Goal: Task Accomplishment & Management: Use online tool/utility

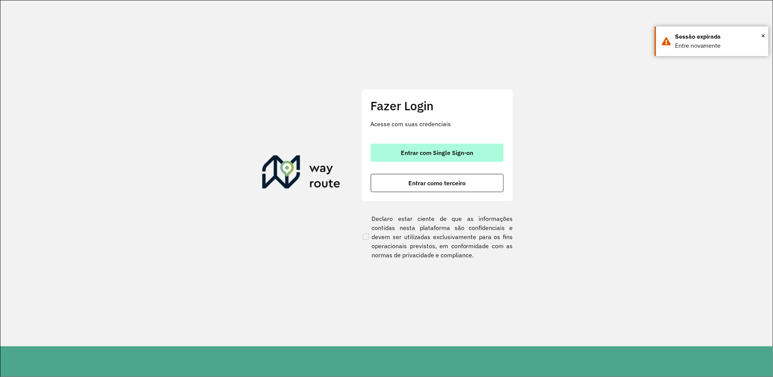
click at [458, 152] on span "Entrar com Single Sign-on" at bounding box center [437, 153] width 72 height 6
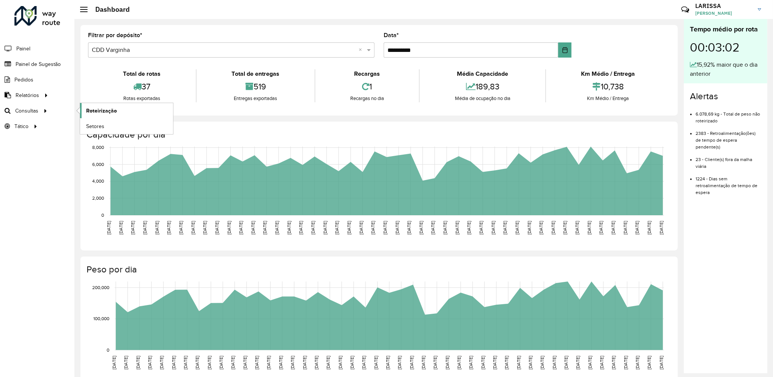
click at [100, 115] on span "Roteirização" at bounding box center [101, 111] width 31 height 8
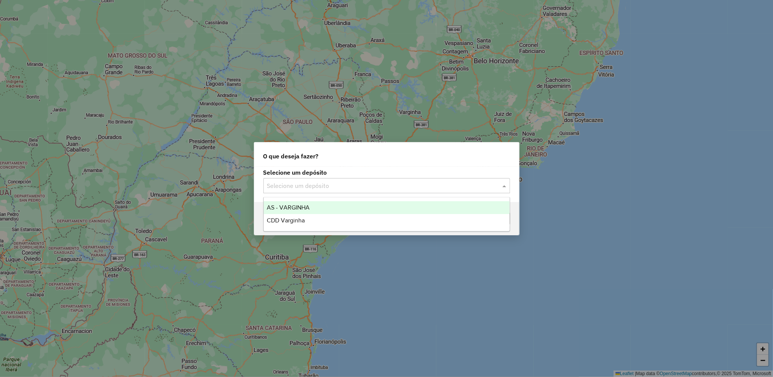
click at [342, 180] on div "Selecione um depósito" at bounding box center [386, 185] width 247 height 15
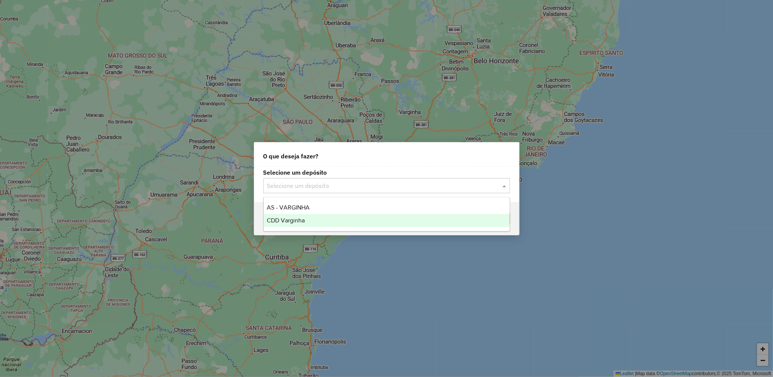
click at [330, 219] on div "CDD Varginha" at bounding box center [387, 220] width 246 height 13
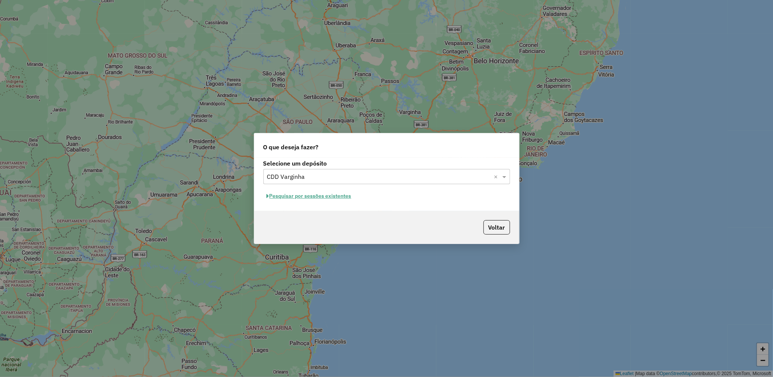
click at [340, 192] on button "Pesquisar por sessões existentes" at bounding box center [308, 196] width 91 height 12
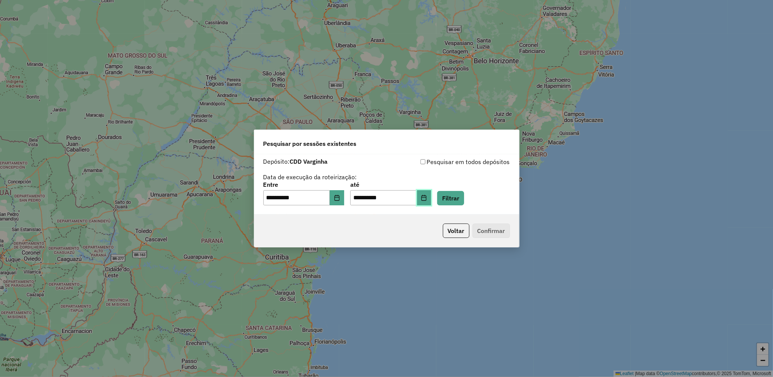
click at [431, 203] on button "Choose Date" at bounding box center [424, 197] width 14 height 15
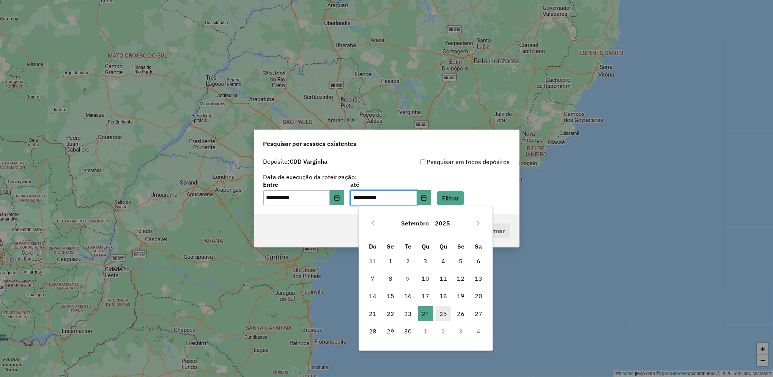
click at [443, 311] on span "25" at bounding box center [442, 313] width 15 height 15
type input "**********"
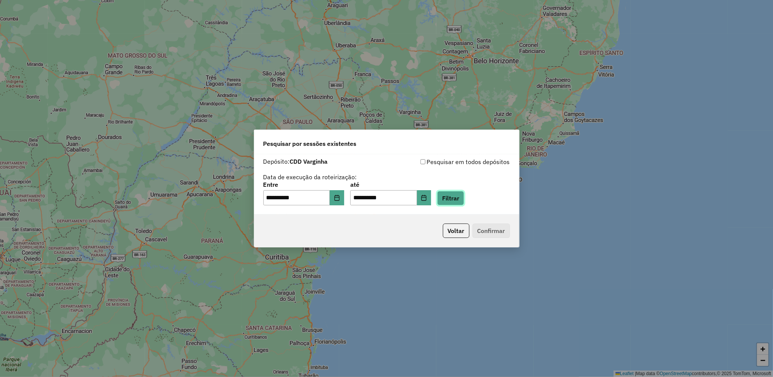
click at [464, 200] on button "Filtrar" at bounding box center [450, 198] width 27 height 14
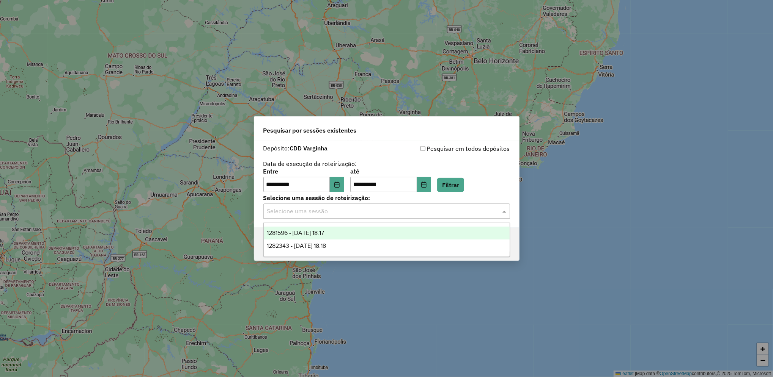
click at [399, 211] on input "text" at bounding box center [379, 211] width 224 height 9
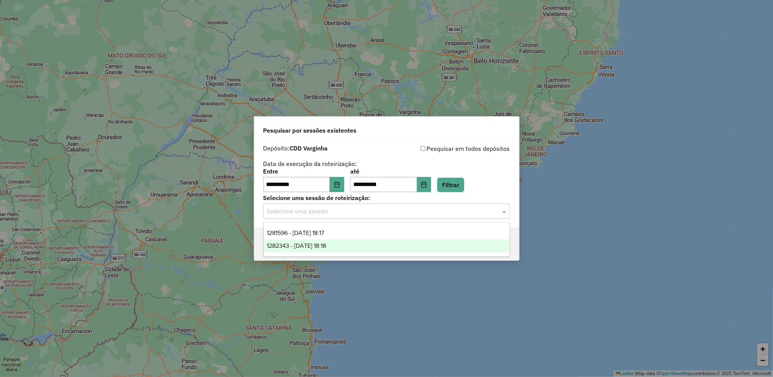
click at [377, 241] on div "1282343 - 25/09/2025 18:18" at bounding box center [387, 246] width 246 height 13
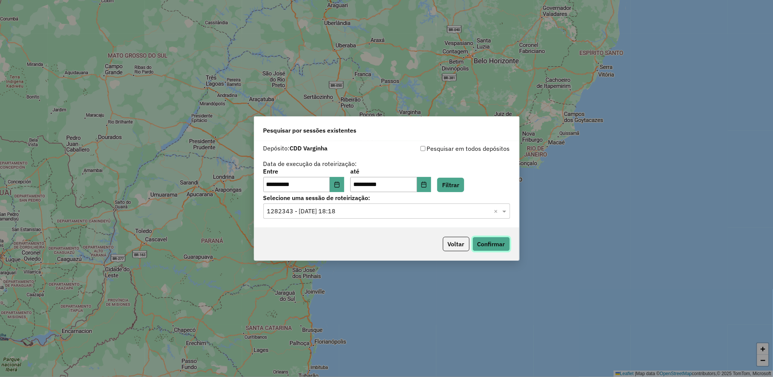
click at [496, 249] on button "Confirmar" at bounding box center [491, 244] width 38 height 14
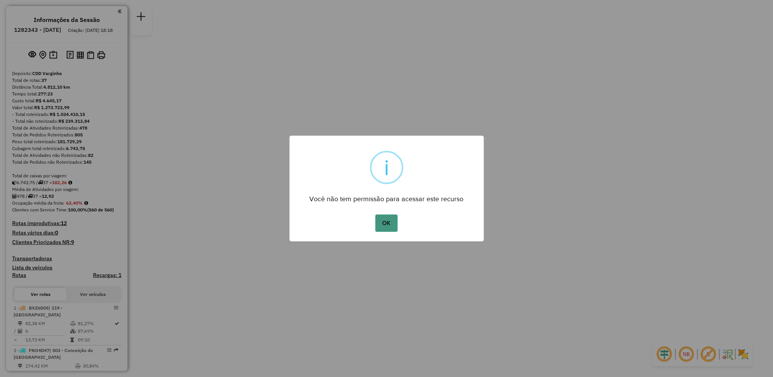
click at [385, 220] on button "OK" at bounding box center [386, 223] width 22 height 17
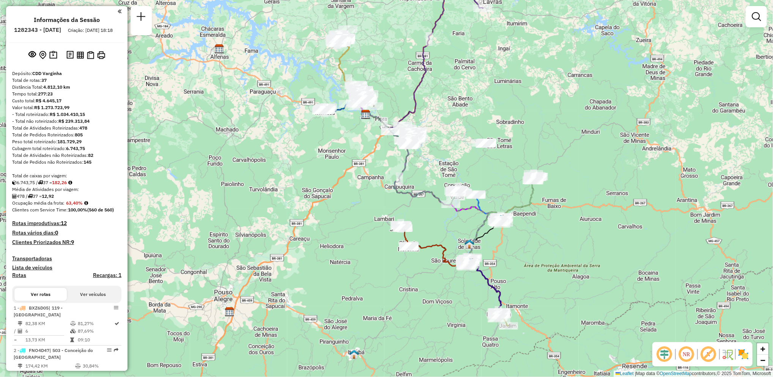
drag, startPoint x: 458, startPoint y: 289, endPoint x: 438, endPoint y: 215, distance: 76.7
click at [438, 215] on div "Janela de atendimento Grade de atendimento Capacidade Transportadoras Veículos …" at bounding box center [386, 188] width 773 height 377
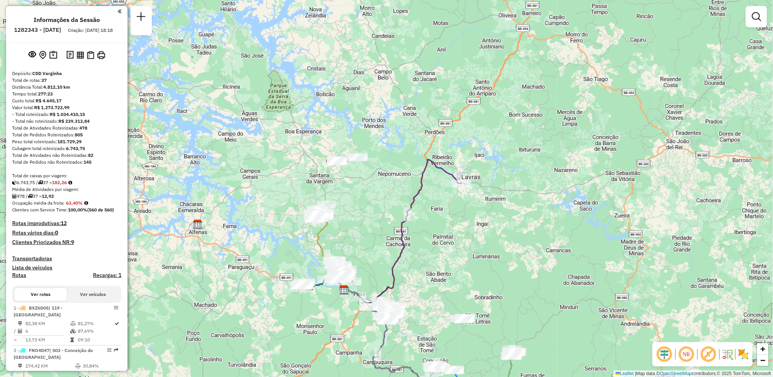
drag, startPoint x: 456, startPoint y: 223, endPoint x: 434, endPoint y: 399, distance: 177.7
click at [434, 377] on html "Aguarde... Pop-up bloqueado! Seu navegador bloqueou automáticamente a abertura …" at bounding box center [386, 188] width 773 height 377
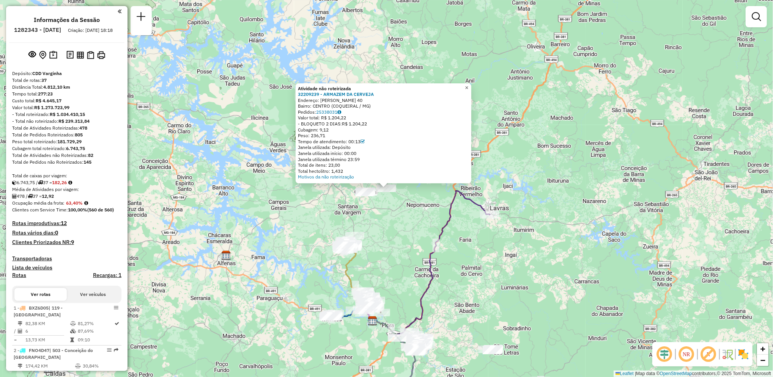
click at [468, 84] on span "×" at bounding box center [466, 87] width 3 height 6
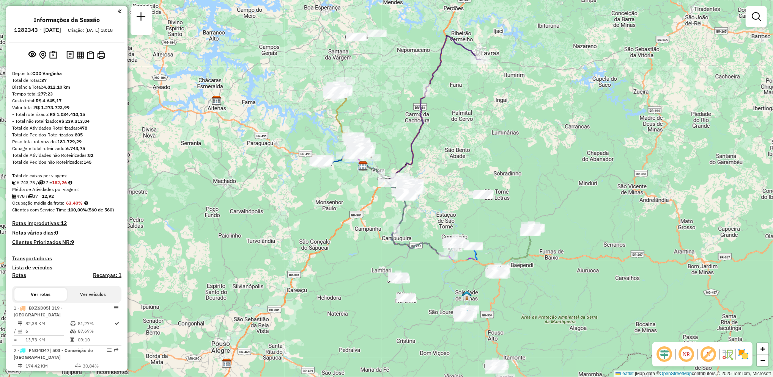
drag, startPoint x: 430, startPoint y: 281, endPoint x: 413, endPoint y: 124, distance: 158.3
click at [413, 124] on icon at bounding box center [420, 108] width 119 height 145
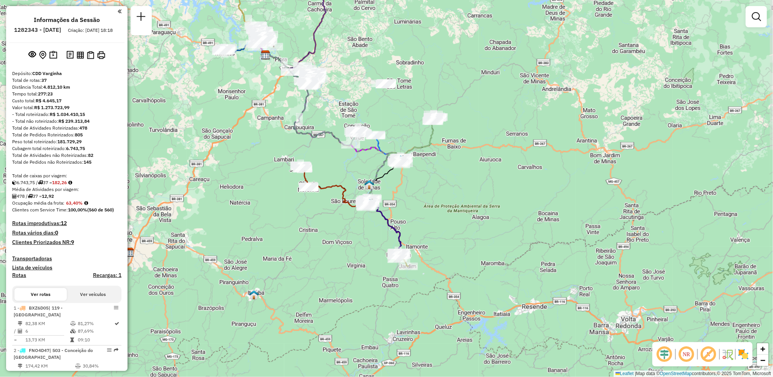
drag, startPoint x: 512, startPoint y: 262, endPoint x: 422, endPoint y: 153, distance: 142.0
click at [422, 153] on div "Janela de atendimento Grade de atendimento Capacidade Transportadoras Veículos …" at bounding box center [386, 188] width 773 height 377
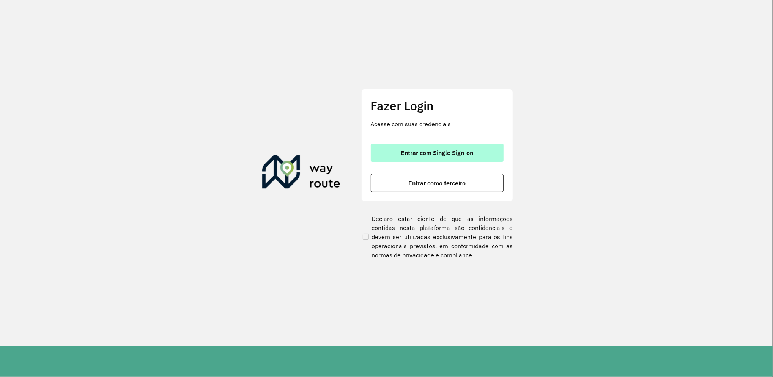
click at [460, 150] on span "Entrar com Single Sign-on" at bounding box center [437, 153] width 72 height 6
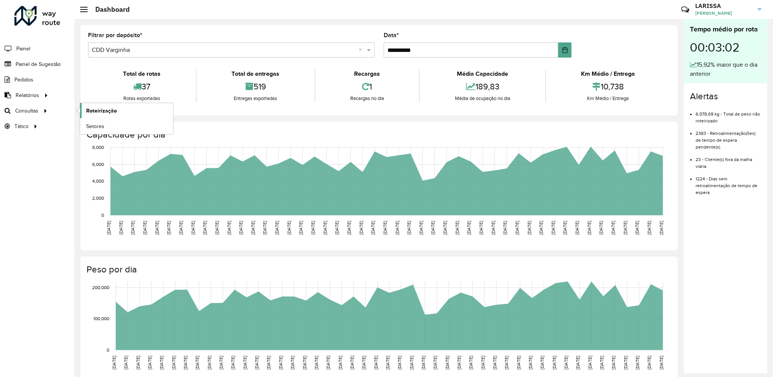
click at [86, 110] on span "Roteirização" at bounding box center [101, 111] width 31 height 8
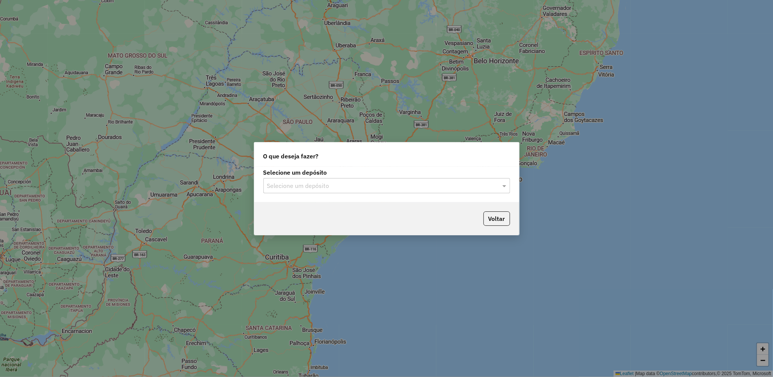
click at [350, 187] on input "text" at bounding box center [379, 186] width 224 height 9
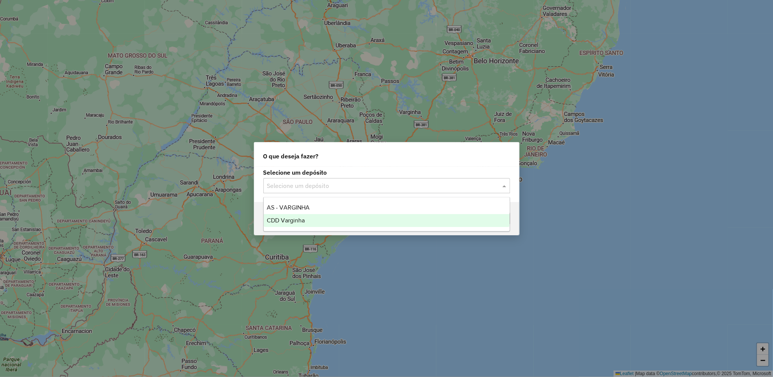
click at [332, 219] on div "CDD Varginha" at bounding box center [387, 220] width 246 height 13
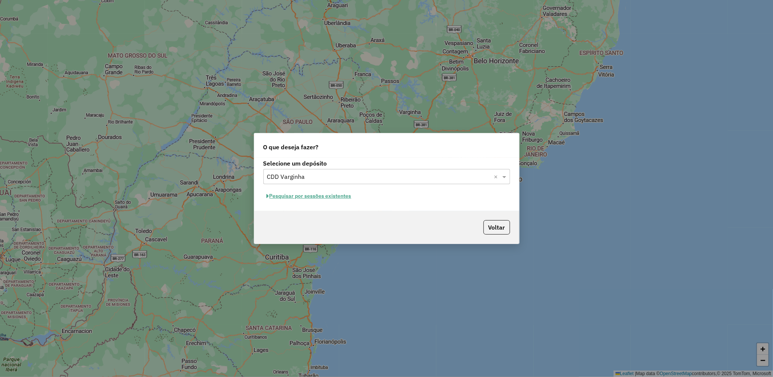
click at [343, 198] on button "Pesquisar por sessões existentes" at bounding box center [308, 196] width 91 height 12
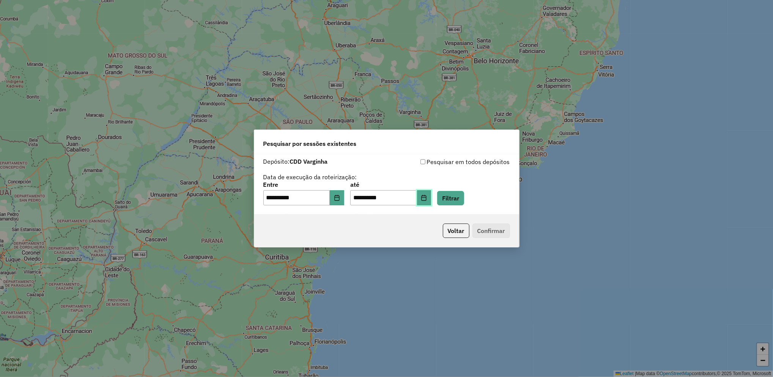
click at [427, 199] on icon "Choose Date" at bounding box center [424, 198] width 6 height 6
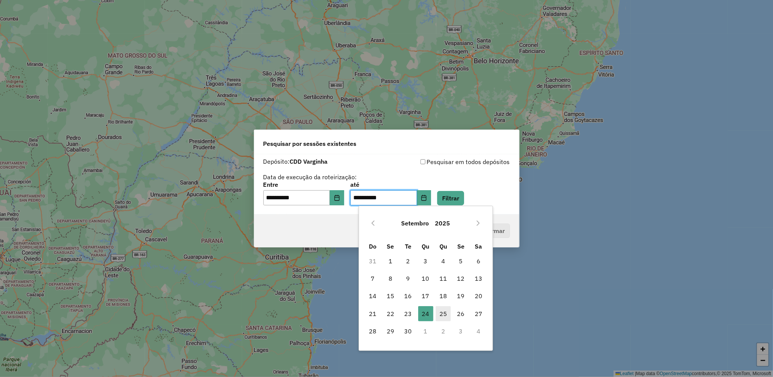
click at [435, 310] on span "25" at bounding box center [442, 313] width 15 height 15
type input "**********"
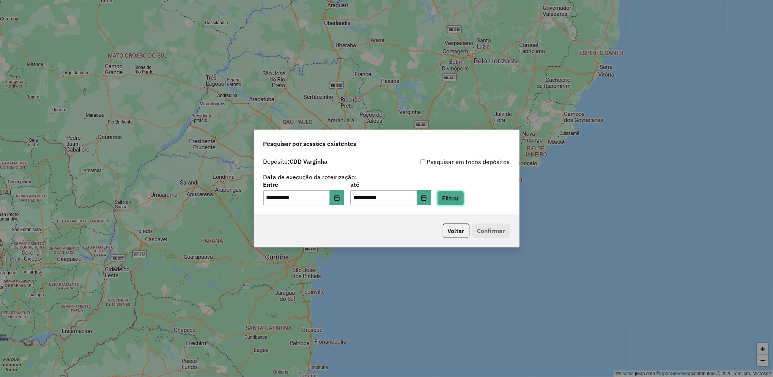
click at [464, 203] on button "Filtrar" at bounding box center [450, 198] width 27 height 14
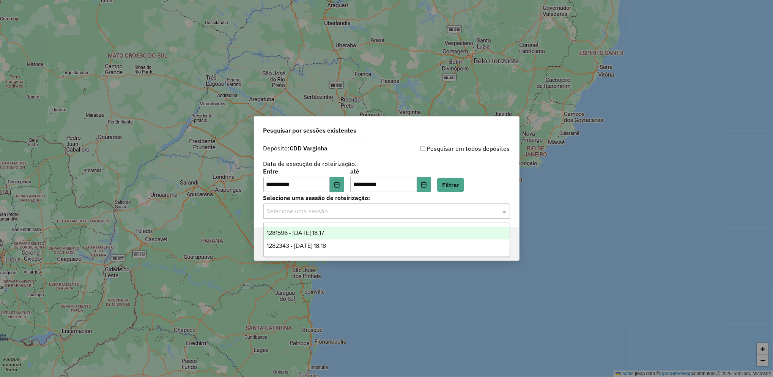
click at [361, 213] on input "text" at bounding box center [379, 211] width 224 height 9
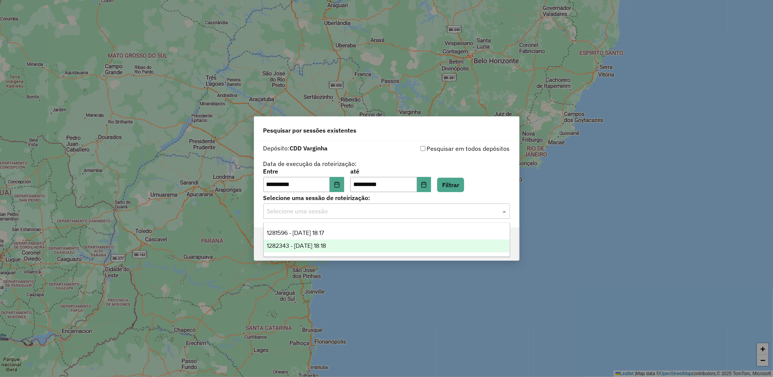
click at [353, 249] on div "1282343 - [DATE] 18:18" at bounding box center [387, 246] width 246 height 13
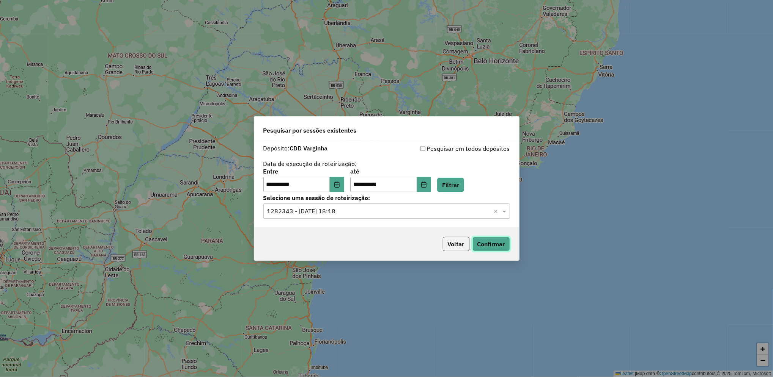
click at [487, 247] on button "Confirmar" at bounding box center [491, 244] width 38 height 14
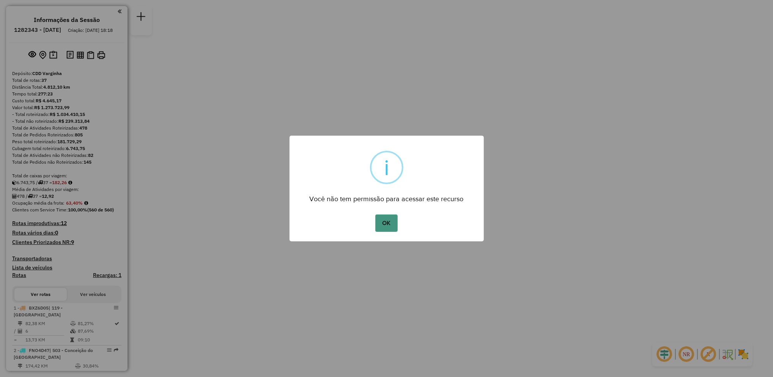
click at [382, 225] on button "OK" at bounding box center [386, 223] width 22 height 17
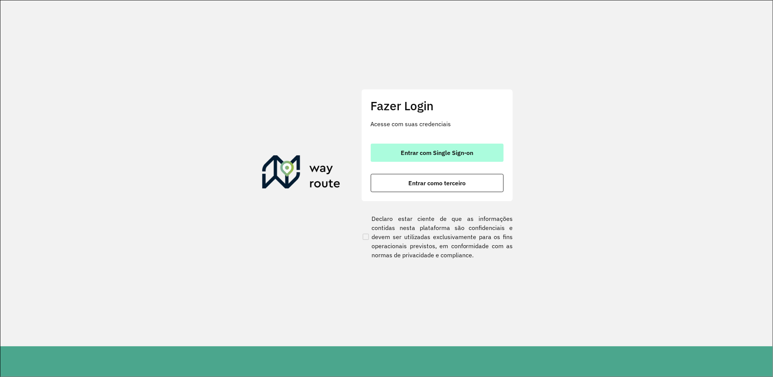
click at [430, 150] on span "Entrar com Single Sign-on" at bounding box center [437, 153] width 72 height 6
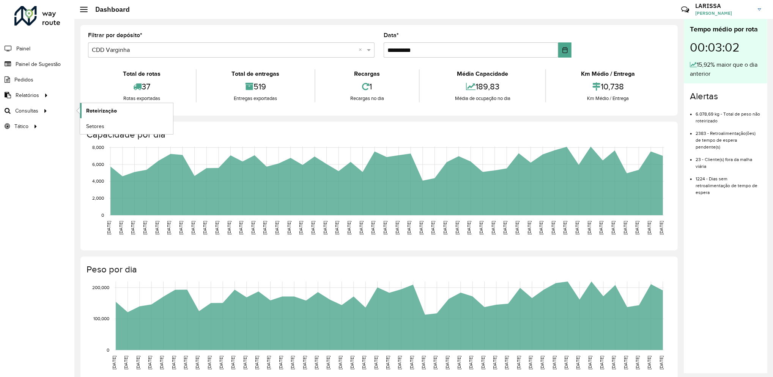
click at [86, 111] on span "Roteirização" at bounding box center [101, 111] width 31 height 8
click at [83, 109] on link "Roteirização" at bounding box center [126, 110] width 93 height 15
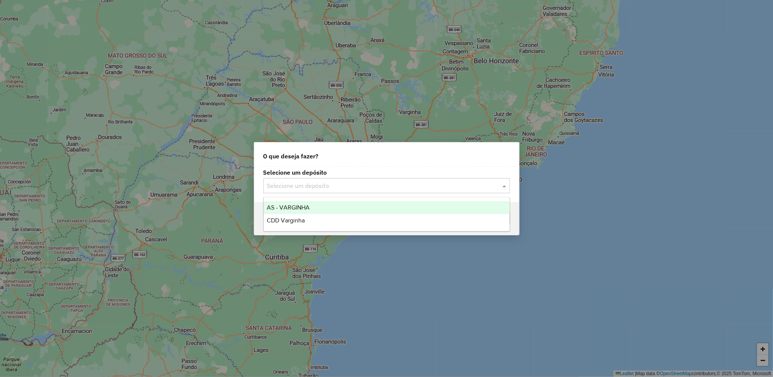
click at [381, 182] on input "text" at bounding box center [379, 186] width 224 height 9
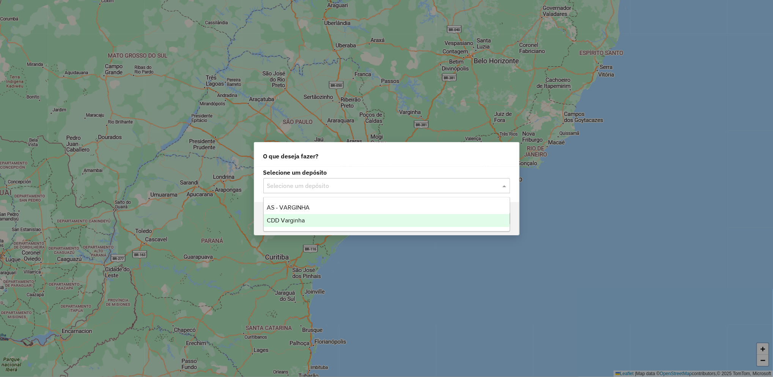
click at [335, 222] on div "CDD Varginha" at bounding box center [387, 220] width 246 height 13
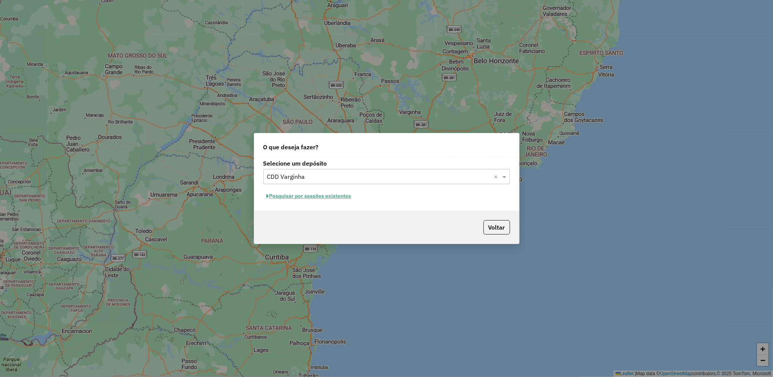
click at [342, 200] on button "Pesquisar por sessões existentes" at bounding box center [308, 196] width 91 height 12
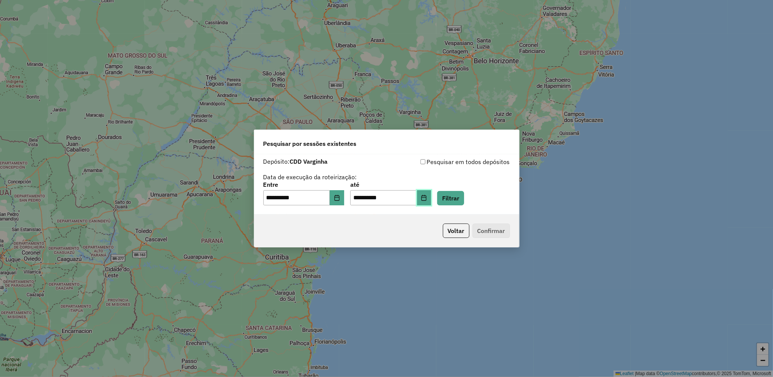
click at [431, 204] on button "Choose Date" at bounding box center [424, 197] width 14 height 15
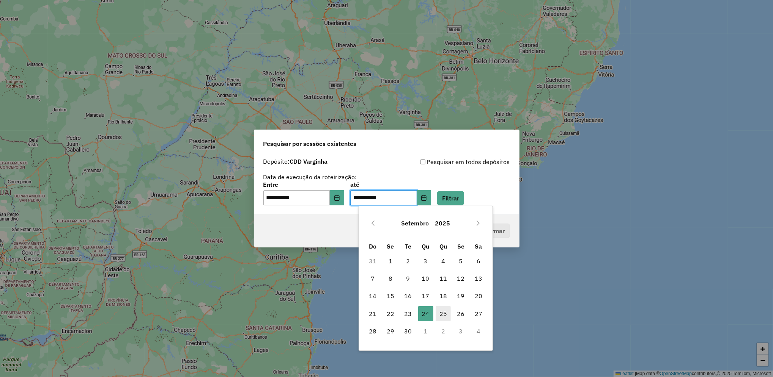
click at [445, 308] on span "25" at bounding box center [442, 313] width 15 height 15
type input "**********"
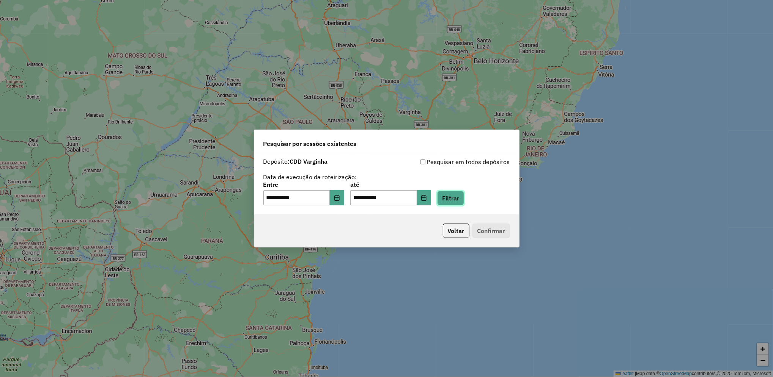
click at [464, 200] on button "Filtrar" at bounding box center [450, 198] width 27 height 14
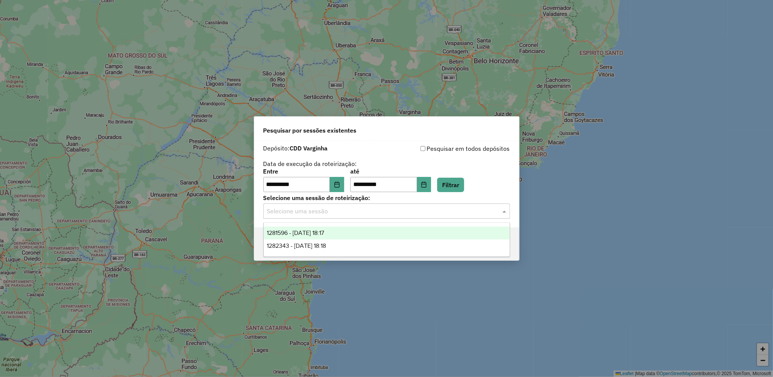
click at [407, 213] on input "text" at bounding box center [379, 211] width 224 height 9
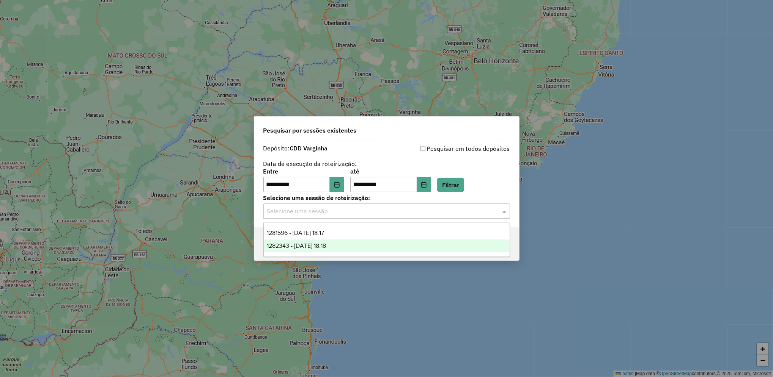
click at [371, 248] on div "1282343 - 25/09/2025 18:18" at bounding box center [387, 246] width 246 height 13
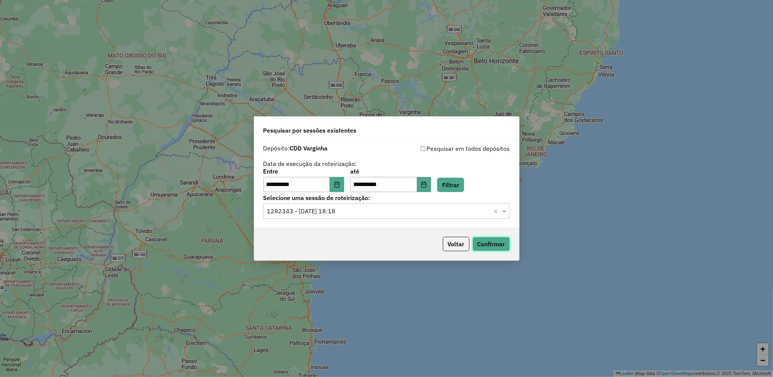
click at [501, 249] on button "Confirmar" at bounding box center [491, 244] width 38 height 14
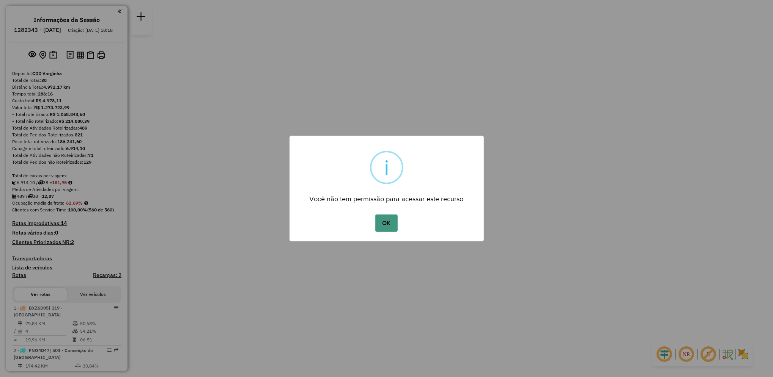
click at [377, 215] on button "OK" at bounding box center [386, 223] width 22 height 17
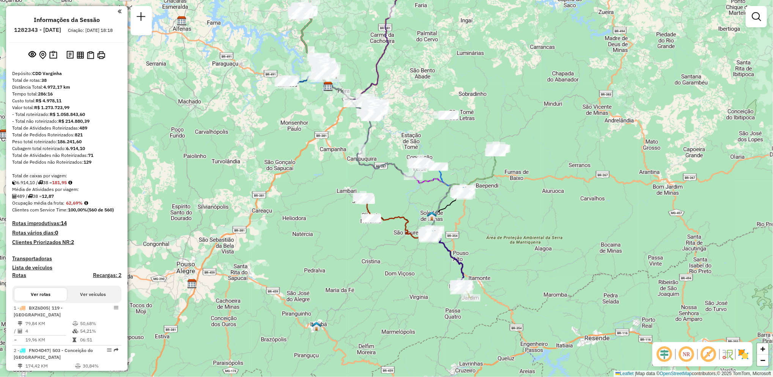
drag, startPoint x: 526, startPoint y: 244, endPoint x: 468, endPoint y: 142, distance: 117.4
click at [468, 142] on div "Janela de atendimento Grade de atendimento Capacidade Transportadoras Veículos …" at bounding box center [386, 188] width 773 height 377
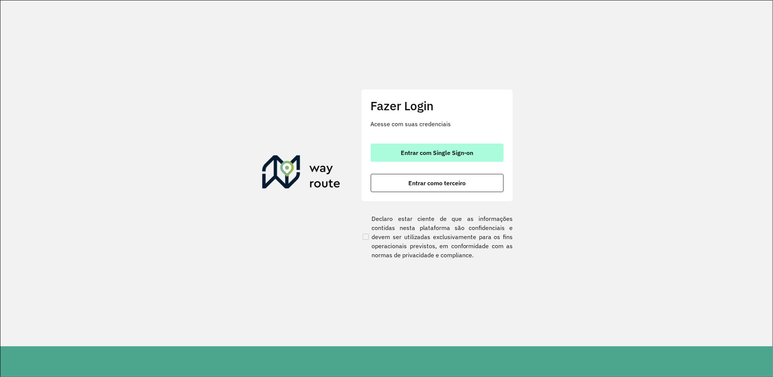
click at [466, 151] on span "Entrar com Single Sign-on" at bounding box center [437, 153] width 72 height 6
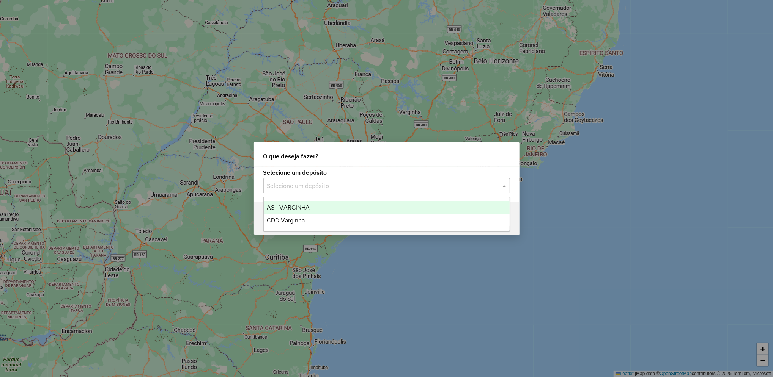
click at [318, 189] on input "text" at bounding box center [379, 186] width 224 height 9
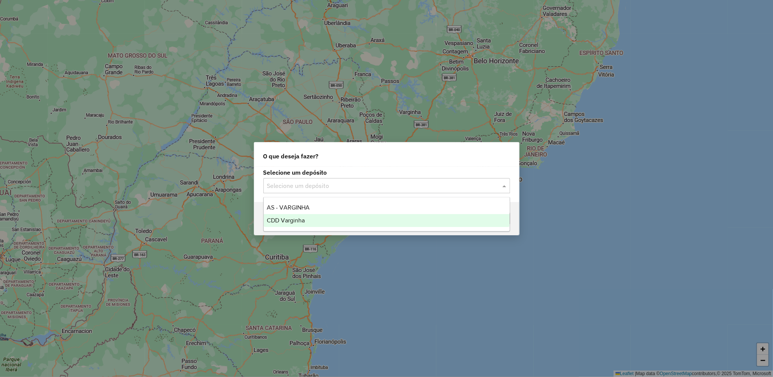
click at [316, 222] on div "CDD Varginha" at bounding box center [387, 220] width 246 height 13
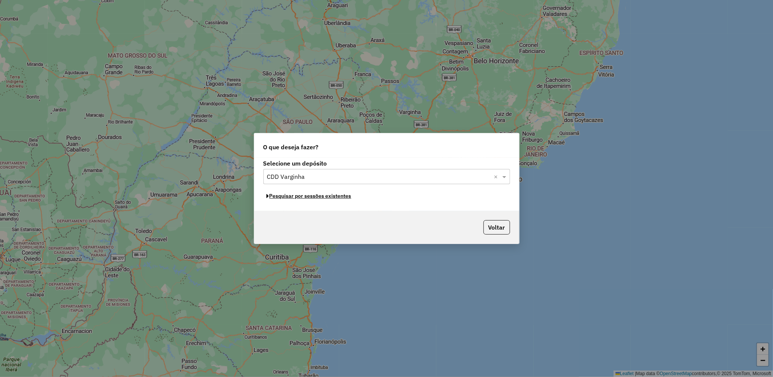
click at [331, 197] on button "Pesquisar por sessões existentes" at bounding box center [308, 196] width 91 height 12
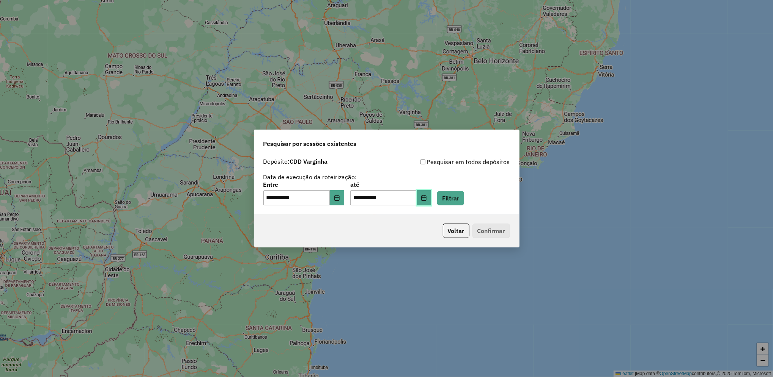
click at [431, 203] on button "Choose Date" at bounding box center [424, 197] width 14 height 15
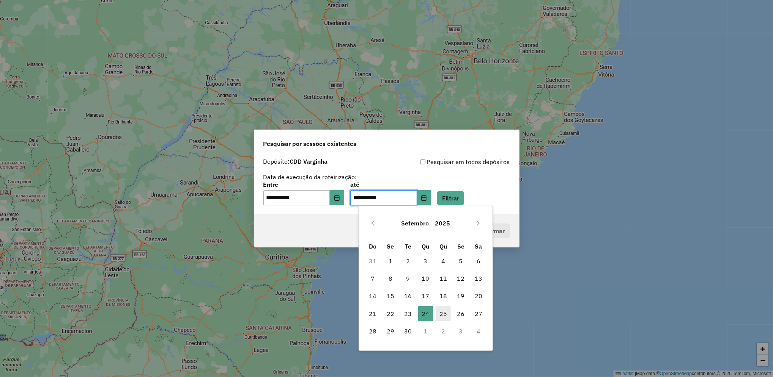
click at [443, 315] on span "25" at bounding box center [442, 313] width 15 height 15
type input "**********"
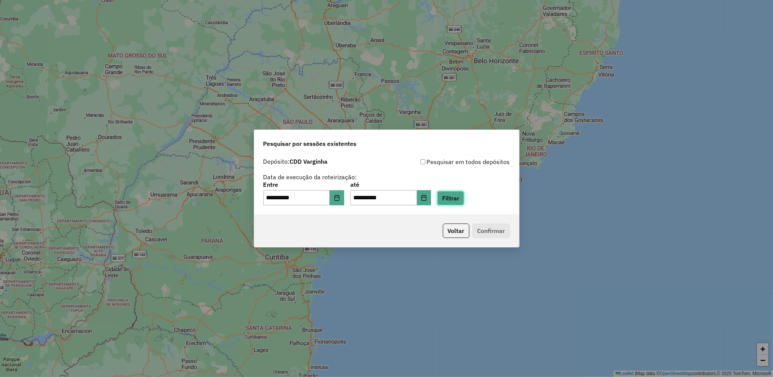
click at [464, 194] on button "Filtrar" at bounding box center [450, 198] width 27 height 14
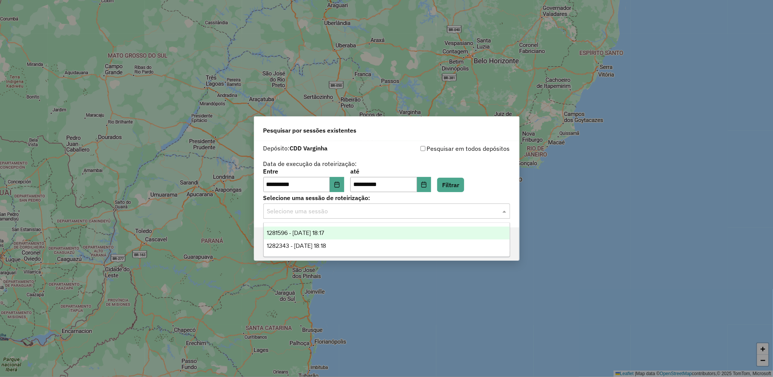
click at [365, 211] on input "text" at bounding box center [379, 211] width 224 height 9
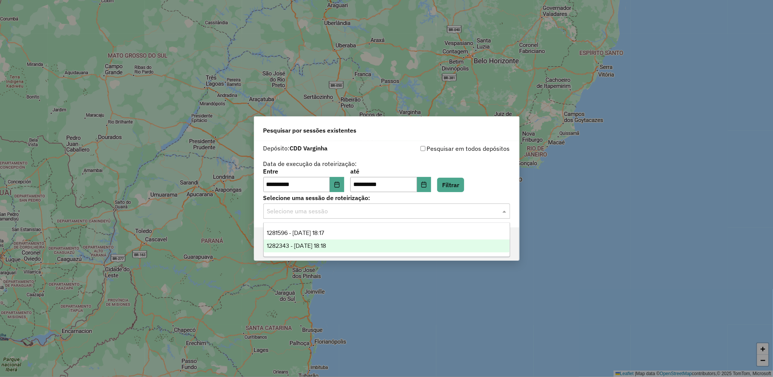
click at [346, 253] on div "1282343 - 25/09/2025 18:18" at bounding box center [387, 246] width 246 height 13
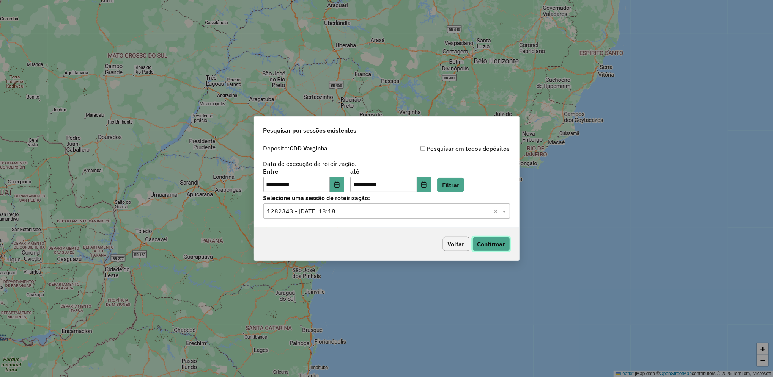
click at [482, 240] on button "Confirmar" at bounding box center [491, 244] width 38 height 14
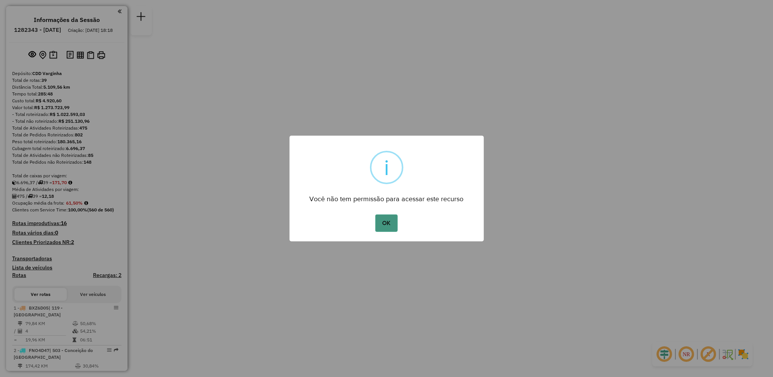
click at [382, 231] on button "OK" at bounding box center [386, 223] width 22 height 17
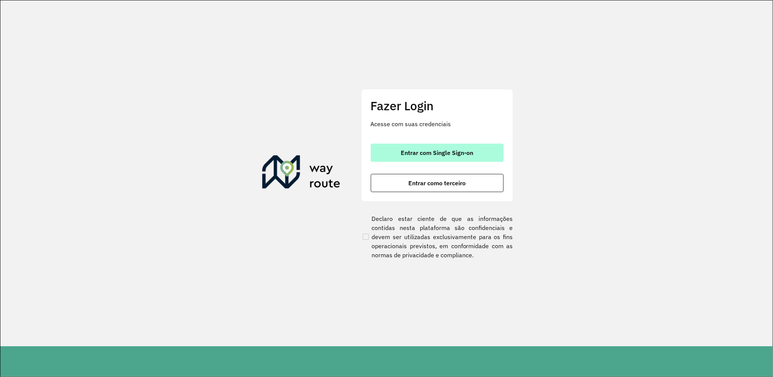
click at [419, 161] on button "Entrar com Single Sign-on" at bounding box center [437, 153] width 133 height 18
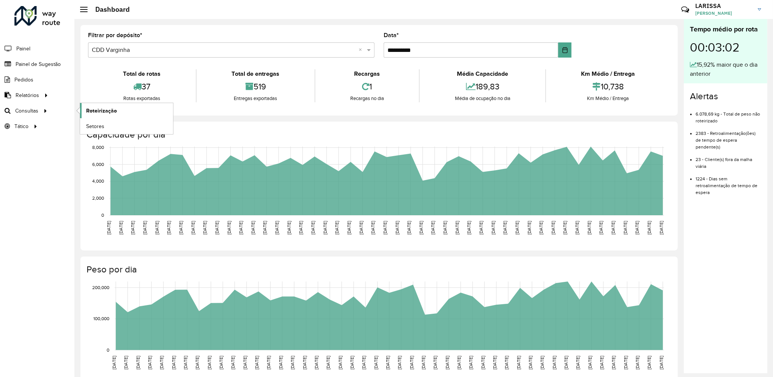
click at [122, 118] on link "Roteirização" at bounding box center [126, 110] width 93 height 15
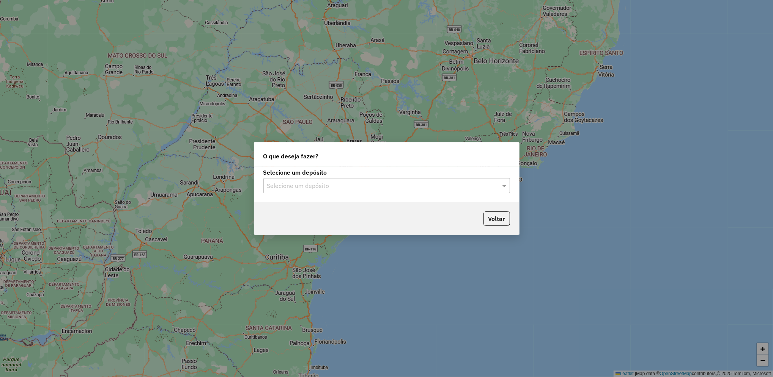
click at [324, 193] on div "Selecione um depósito Selecione um depósito" at bounding box center [386, 185] width 265 height 36
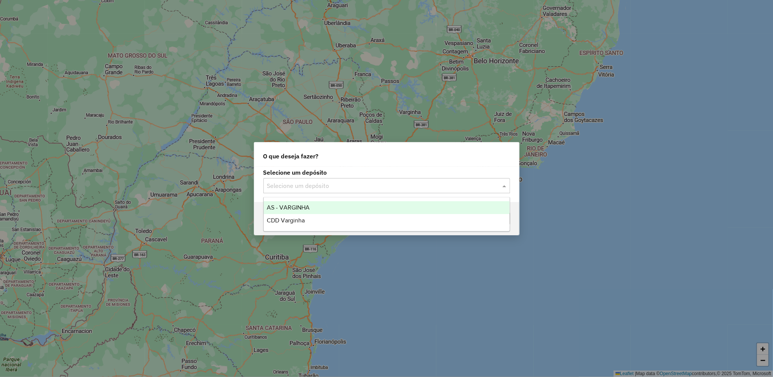
click at [342, 191] on div "Selecione um depósito" at bounding box center [386, 185] width 247 height 15
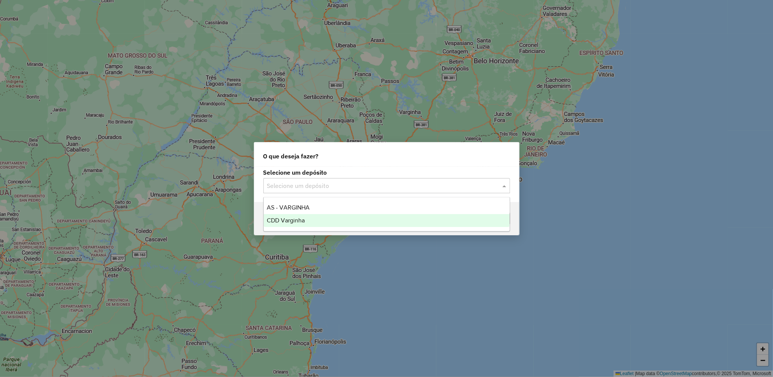
click at [321, 222] on div "CDD Varginha" at bounding box center [387, 220] width 246 height 13
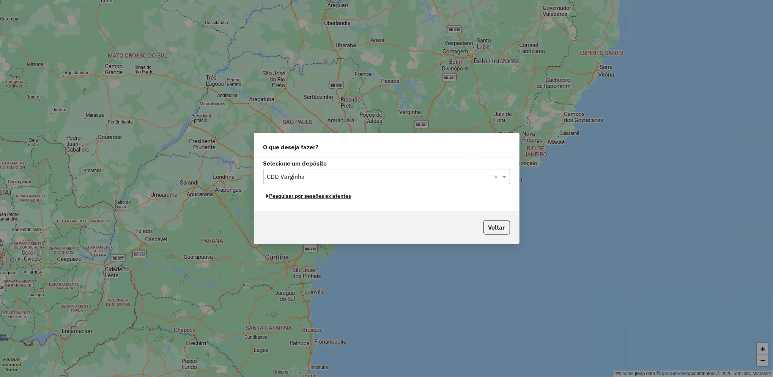
click at [344, 198] on button "Pesquisar por sessões existentes" at bounding box center [308, 196] width 91 height 12
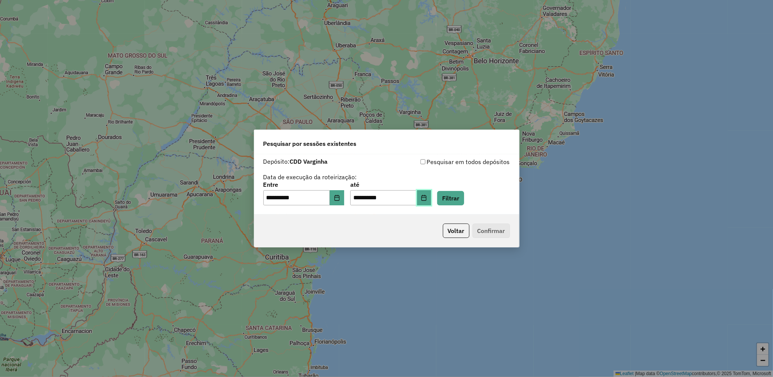
click at [426, 198] on icon "Choose Date" at bounding box center [423, 198] width 5 height 6
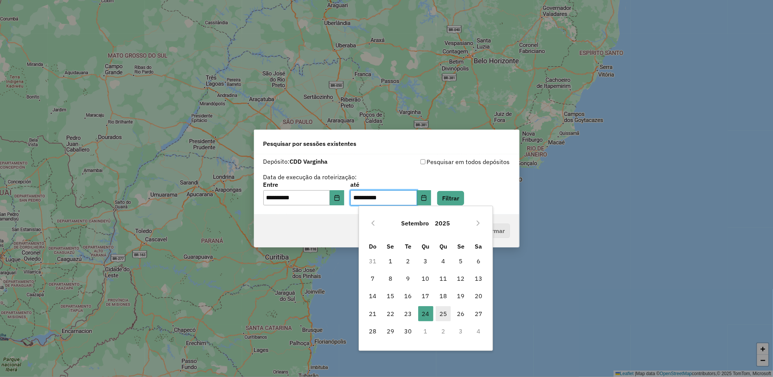
click at [441, 315] on span "25" at bounding box center [442, 313] width 15 height 15
type input "**********"
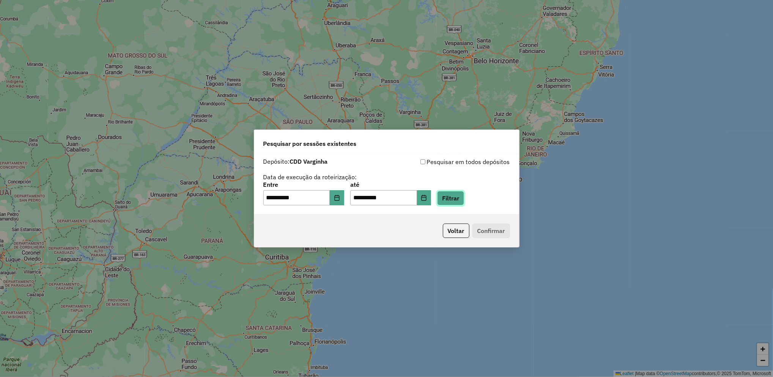
click at [464, 199] on button "Filtrar" at bounding box center [450, 198] width 27 height 14
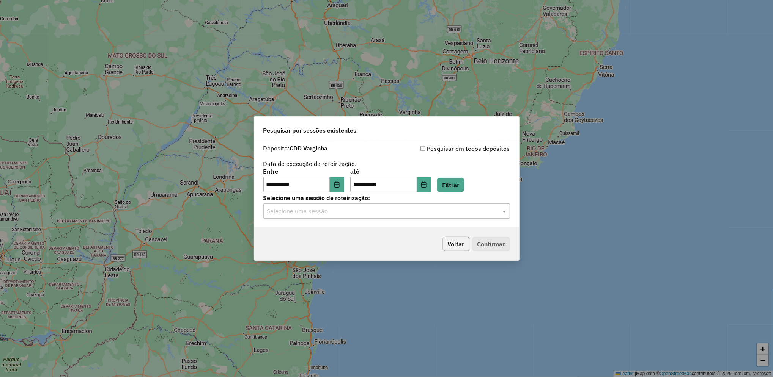
click at [350, 213] on hb-app "**********" at bounding box center [386, 188] width 773 height 377
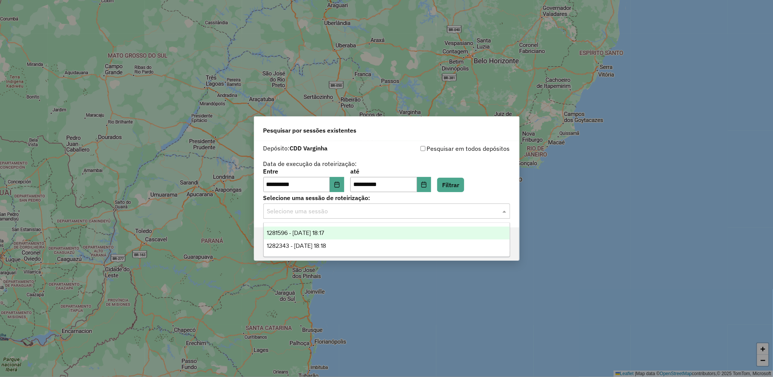
click at [350, 213] on input "text" at bounding box center [379, 211] width 224 height 9
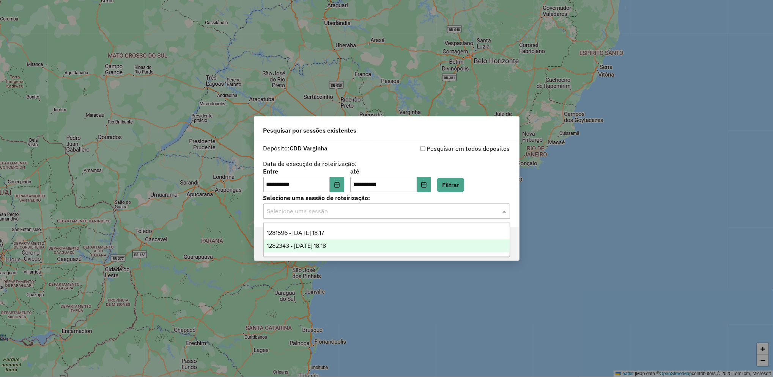
click at [343, 242] on div "1282343 - [DATE] 18:18" at bounding box center [387, 246] width 246 height 13
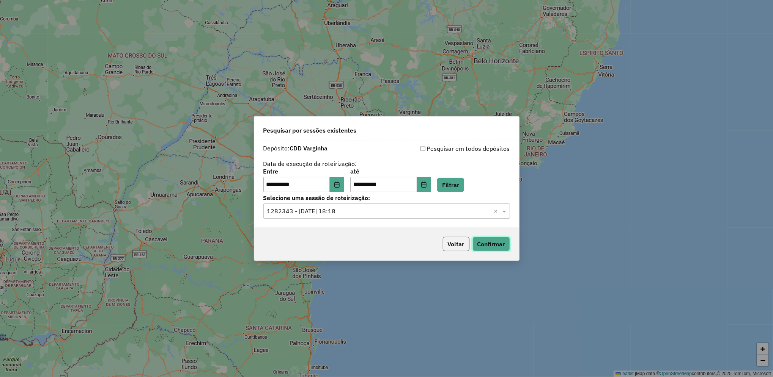
click at [489, 240] on button "Confirmar" at bounding box center [491, 244] width 38 height 14
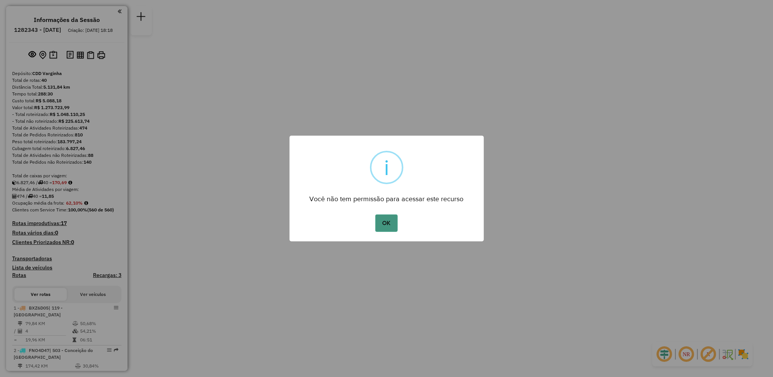
click at [380, 219] on button "OK" at bounding box center [386, 223] width 22 height 17
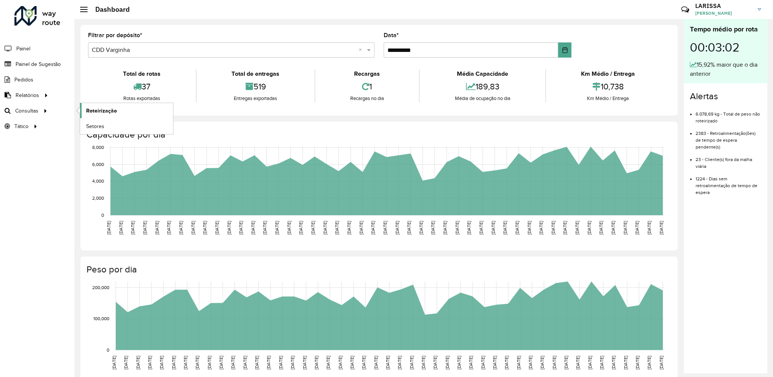
click at [97, 113] on span "Roteirização" at bounding box center [101, 111] width 31 height 8
click at [90, 111] on span "Roteirização" at bounding box center [101, 111] width 31 height 8
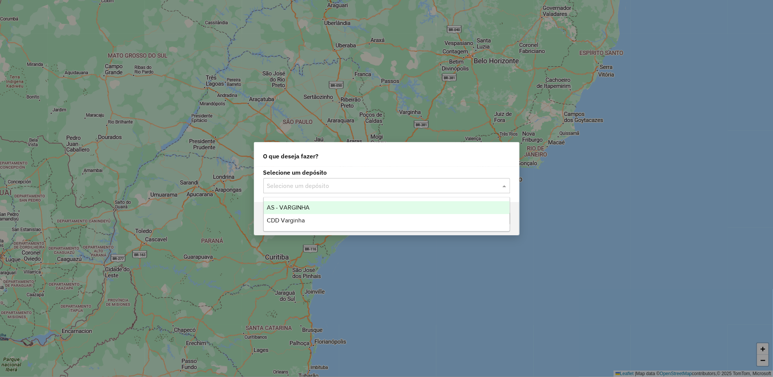
click at [383, 188] on input "text" at bounding box center [379, 186] width 224 height 9
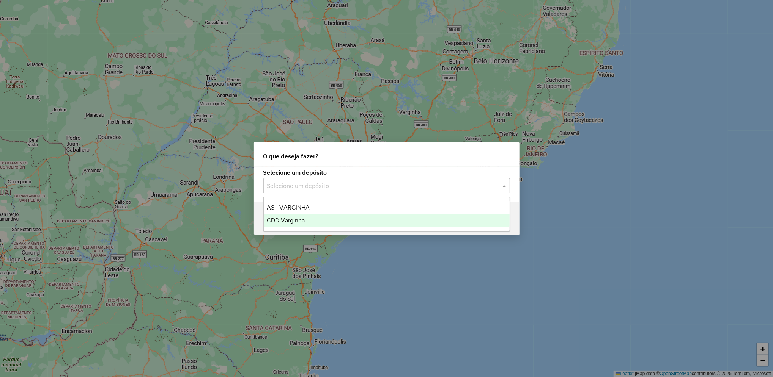
click at [341, 225] on div "CDD Varginha" at bounding box center [387, 220] width 246 height 13
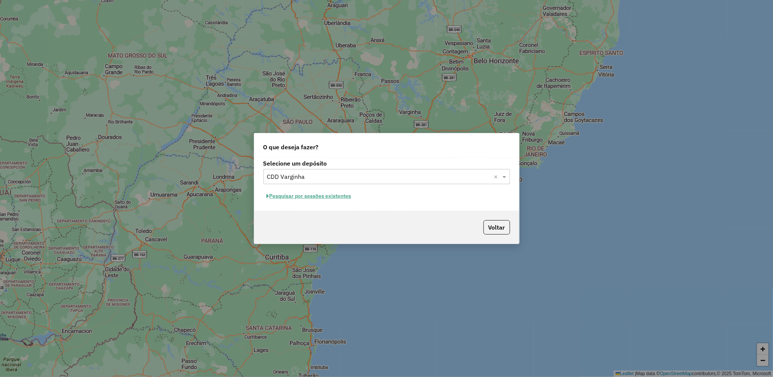
click at [333, 199] on button "Pesquisar por sessões existentes" at bounding box center [308, 196] width 91 height 12
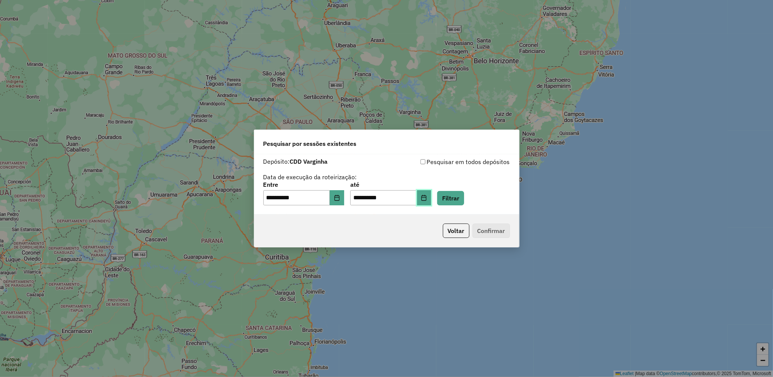
click at [431, 196] on button "Choose Date" at bounding box center [424, 197] width 14 height 15
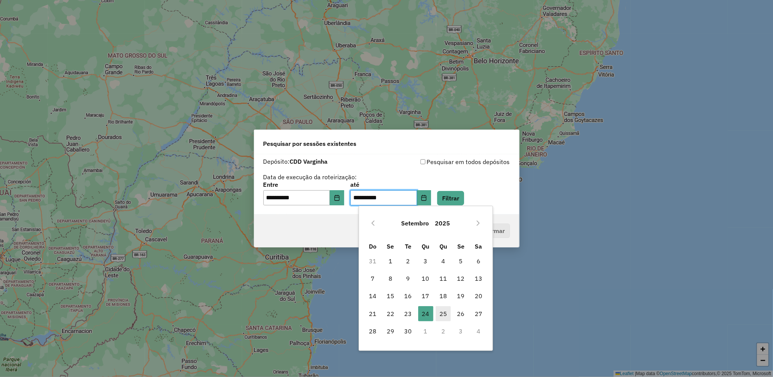
click at [441, 311] on span "25" at bounding box center [442, 313] width 15 height 15
type input "**********"
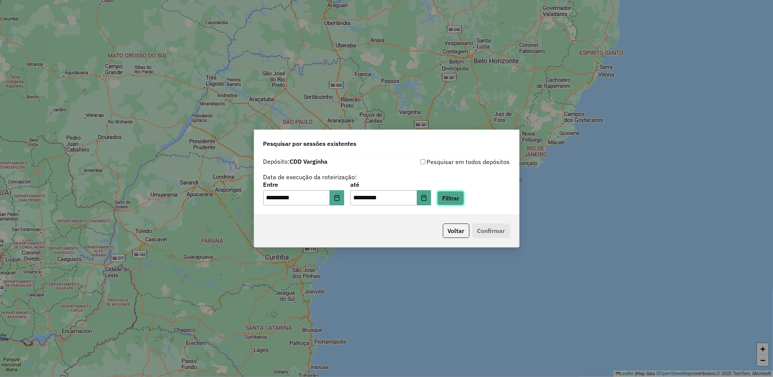
click at [460, 198] on button "Filtrar" at bounding box center [450, 198] width 27 height 14
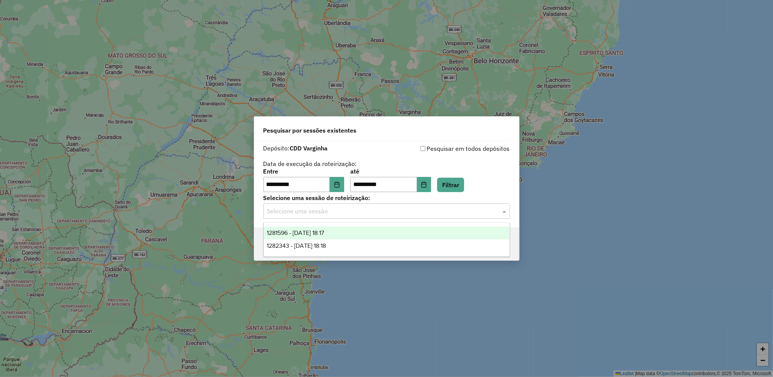
click at [350, 218] on div "Selecione uma sessão" at bounding box center [386, 211] width 247 height 15
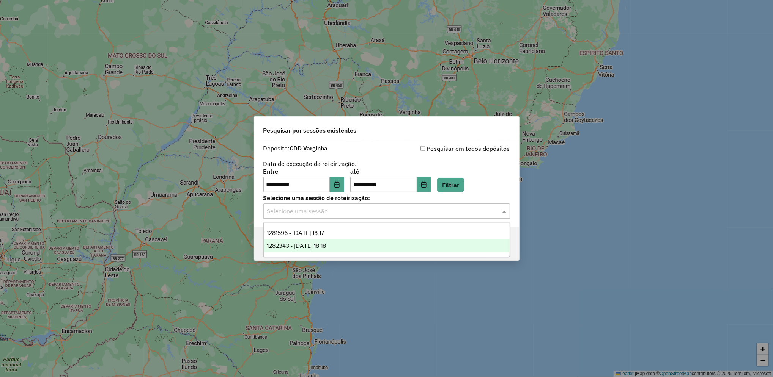
click at [348, 248] on div "1282343 - 25/09/2025 18:18" at bounding box center [387, 246] width 246 height 13
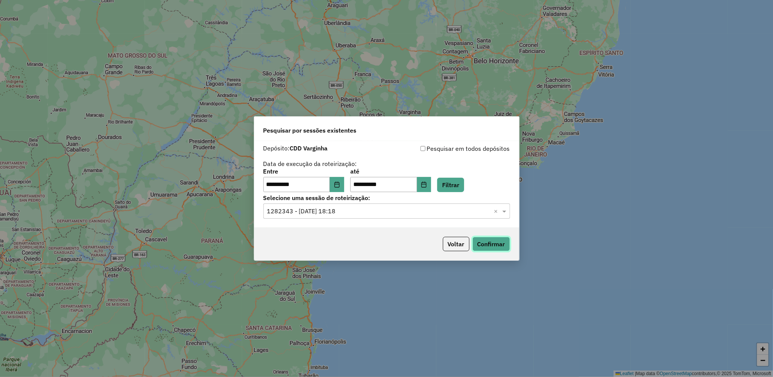
click at [487, 241] on button "Confirmar" at bounding box center [491, 244] width 38 height 14
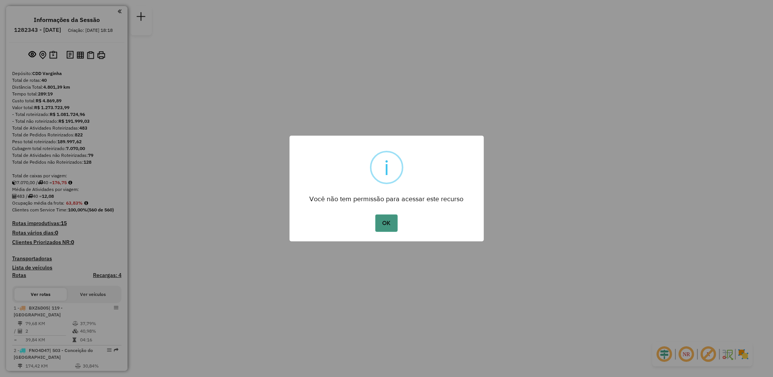
click at [385, 221] on button "OK" at bounding box center [386, 223] width 22 height 17
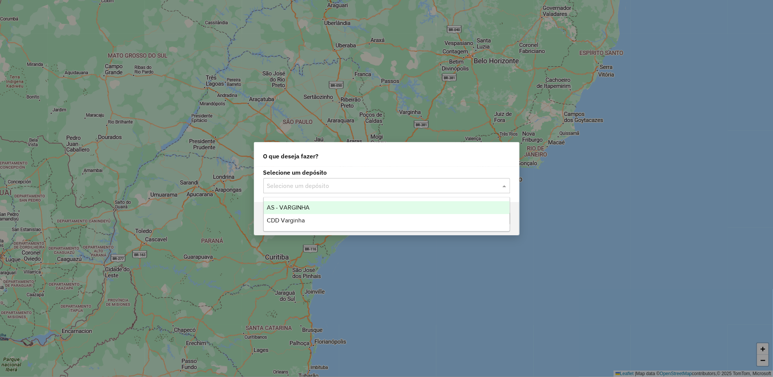
click at [294, 185] on input "text" at bounding box center [379, 186] width 224 height 9
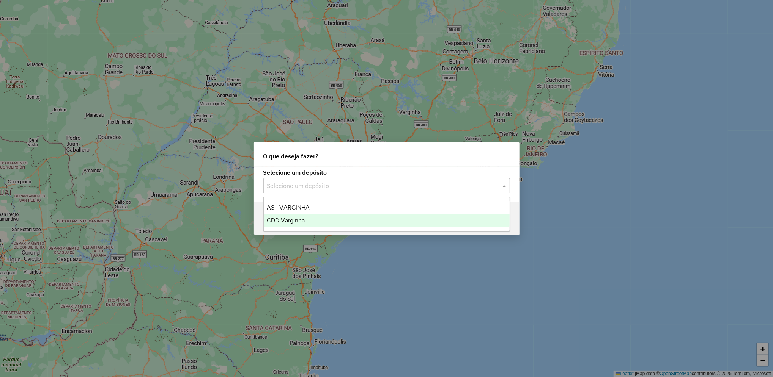
click at [300, 224] on div "CDD Varginha" at bounding box center [387, 220] width 246 height 13
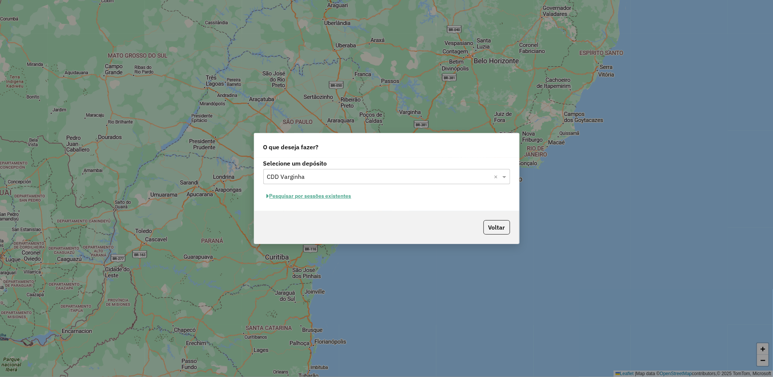
click at [334, 196] on button "Pesquisar por sessões existentes" at bounding box center [308, 196] width 91 height 12
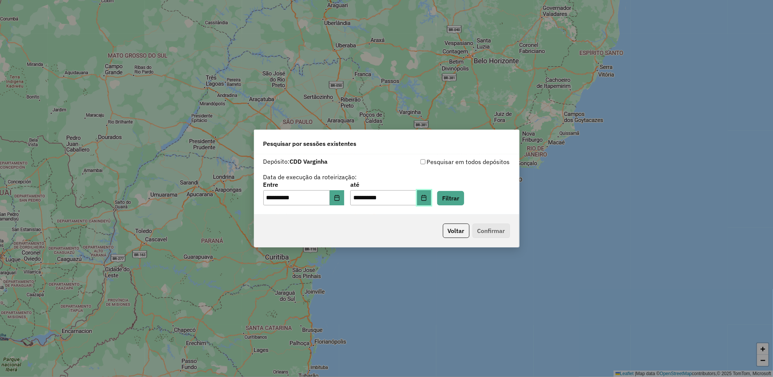
click at [431, 201] on button "Choose Date" at bounding box center [424, 197] width 14 height 15
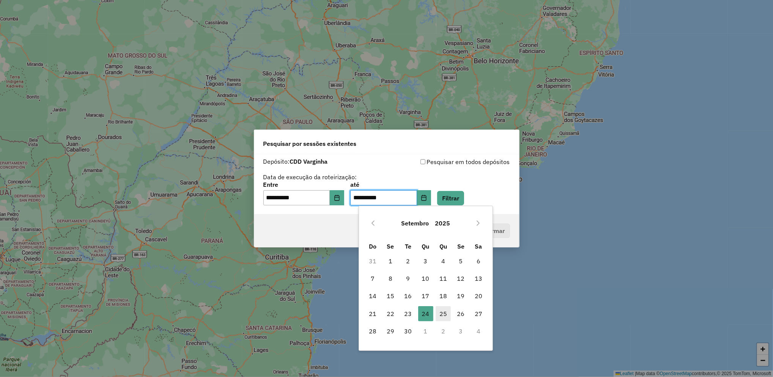
click at [448, 316] on span "25" at bounding box center [442, 313] width 15 height 15
type input "**********"
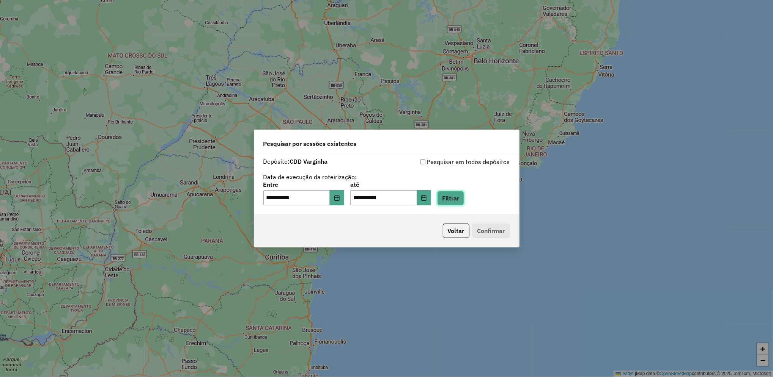
click at [464, 199] on button "Filtrar" at bounding box center [450, 198] width 27 height 14
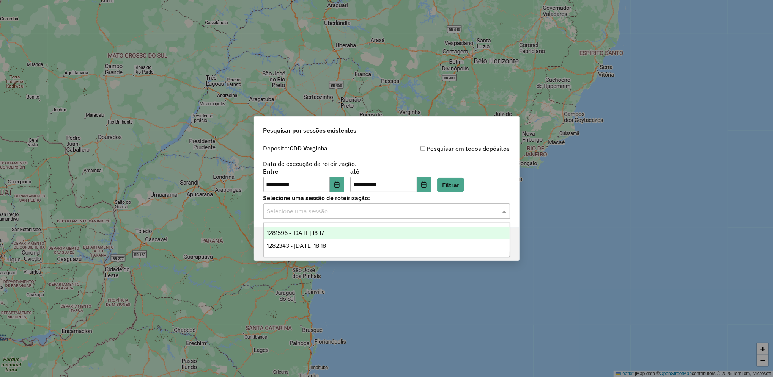
click at [379, 217] on div "Selecione uma sessão" at bounding box center [386, 211] width 247 height 15
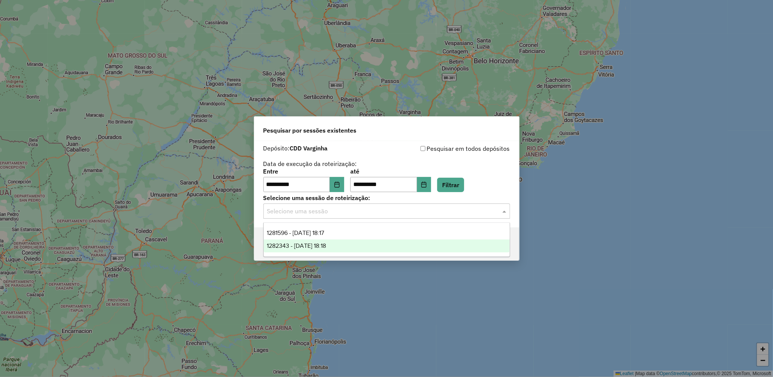
click at [359, 250] on div "1282343 - [DATE] 18:18" at bounding box center [387, 246] width 246 height 13
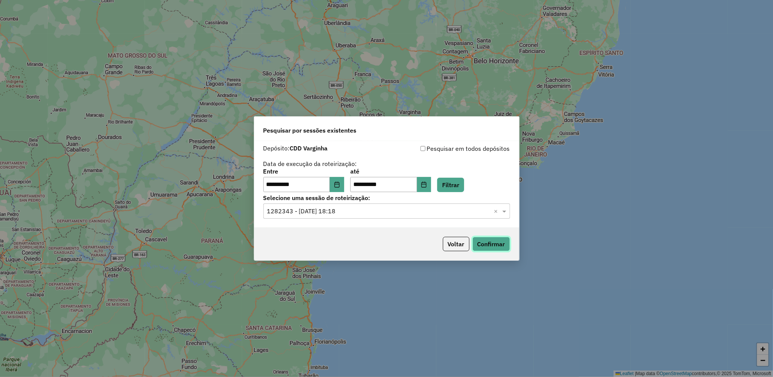
click at [482, 245] on button "Confirmar" at bounding box center [491, 244] width 38 height 14
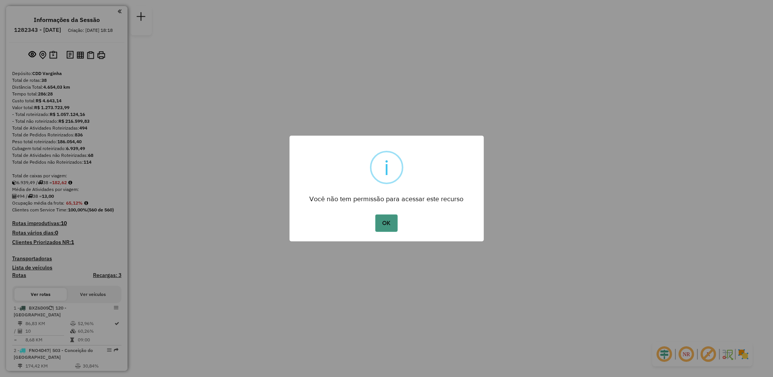
click at [375, 228] on button "OK" at bounding box center [386, 223] width 22 height 17
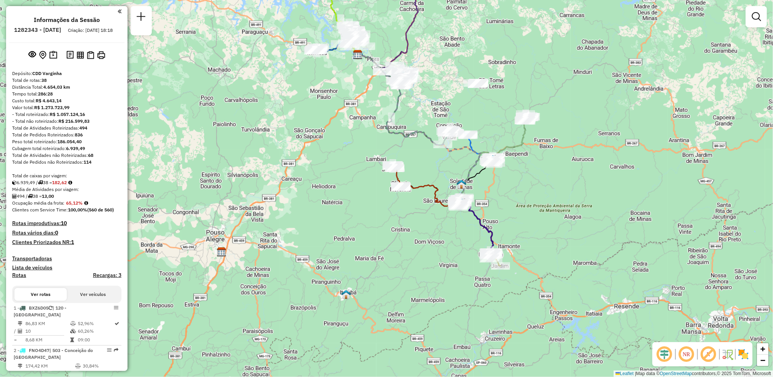
drag, startPoint x: 426, startPoint y: 155, endPoint x: 399, endPoint y: 39, distance: 118.8
click at [399, 39] on div "Janela de atendimento Grade de atendimento Capacidade Transportadoras Veículos …" at bounding box center [386, 188] width 773 height 377
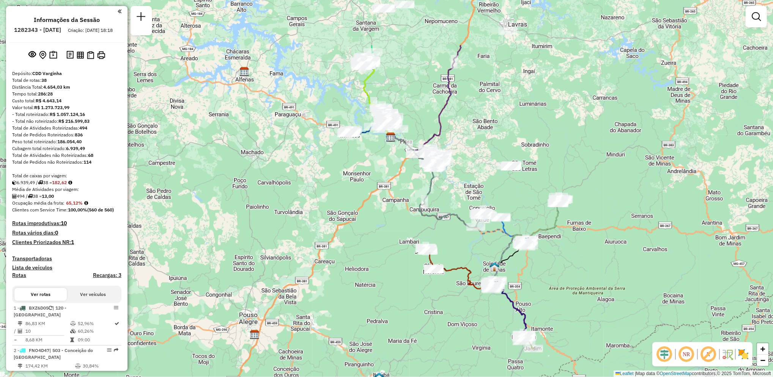
drag, startPoint x: 421, startPoint y: 133, endPoint x: 464, endPoint y: 234, distance: 110.1
click at [464, 234] on icon at bounding box center [451, 210] width 126 height 152
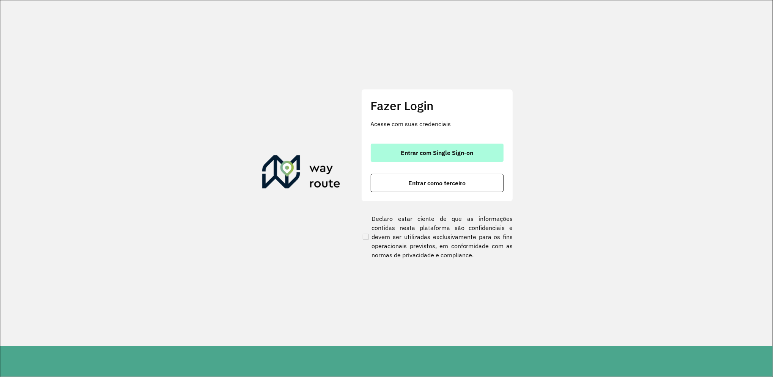
click at [476, 149] on button "Entrar com Single Sign-on" at bounding box center [437, 153] width 133 height 18
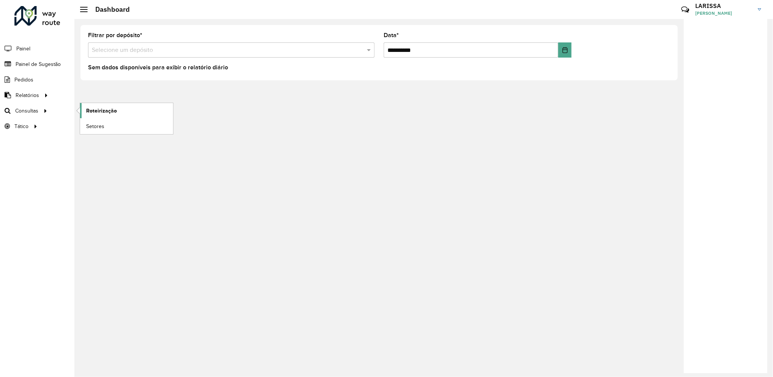
click at [84, 113] on link "Roteirização" at bounding box center [126, 110] width 93 height 15
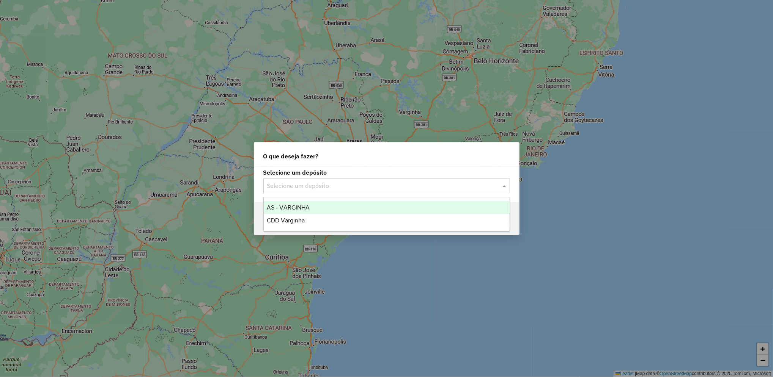
click at [324, 187] on input "text" at bounding box center [379, 186] width 224 height 9
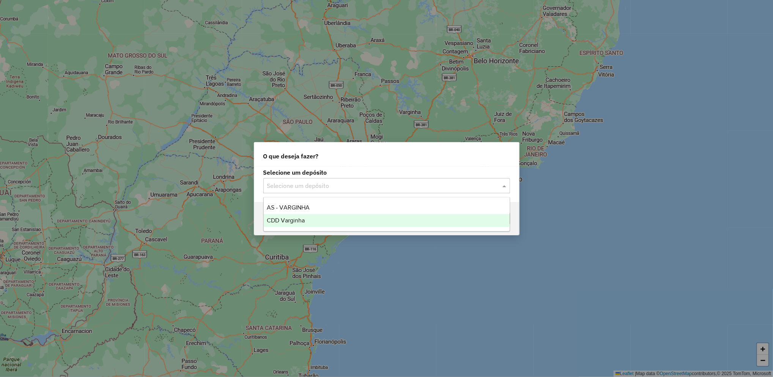
click at [320, 225] on div "CDD Varginha" at bounding box center [387, 220] width 246 height 13
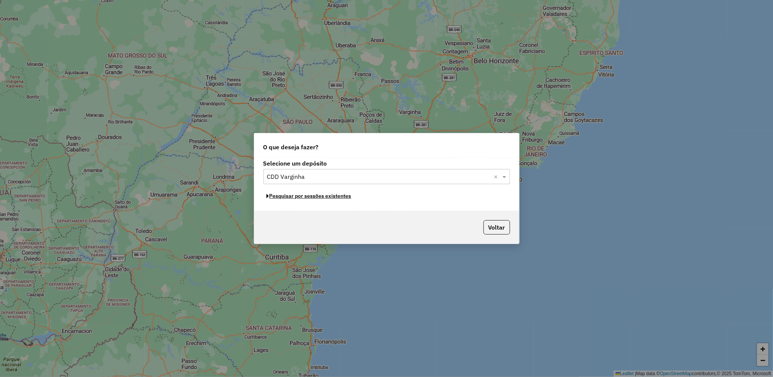
click at [338, 195] on button "Pesquisar por sessões existentes" at bounding box center [308, 196] width 91 height 12
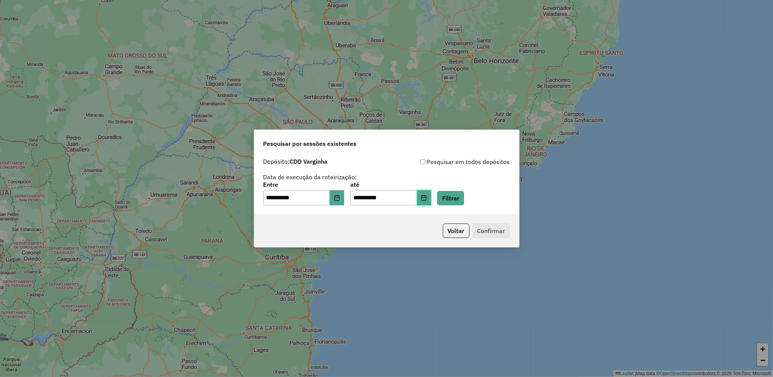
click at [431, 195] on button "Choose Date" at bounding box center [424, 197] width 14 height 15
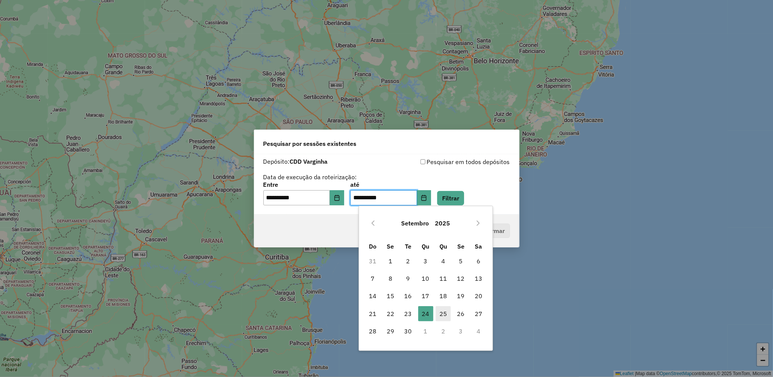
click at [440, 317] on span "25" at bounding box center [442, 313] width 15 height 15
type input "**********"
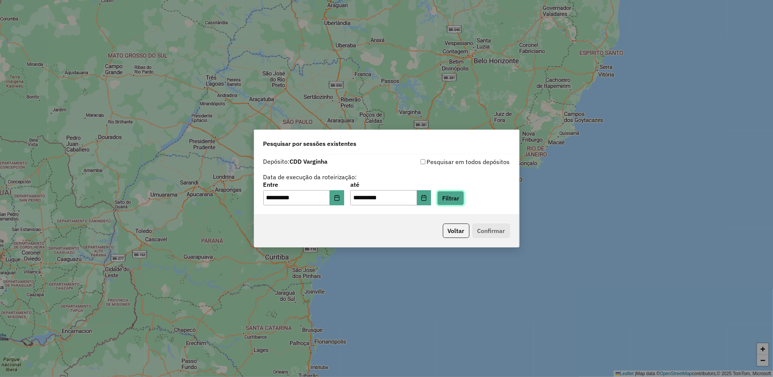
click at [464, 194] on button "Filtrar" at bounding box center [450, 198] width 27 height 14
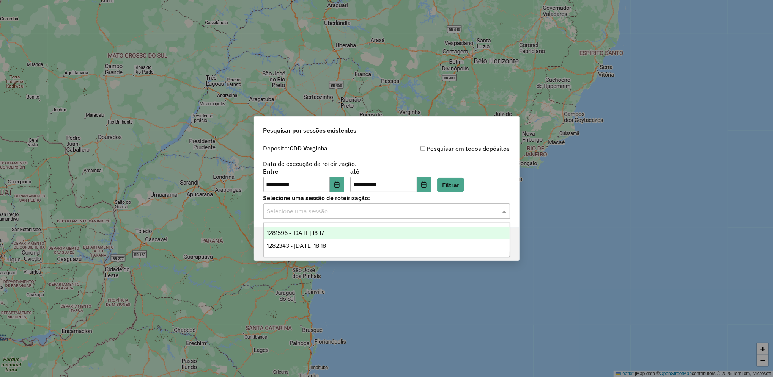
click at [352, 217] on div "Selecione uma sessão" at bounding box center [386, 211] width 247 height 15
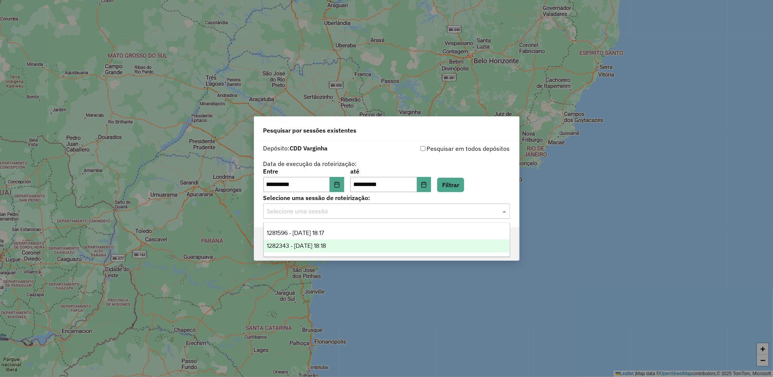
click at [348, 248] on div "1282343 - 25/09/2025 18:18" at bounding box center [387, 246] width 246 height 13
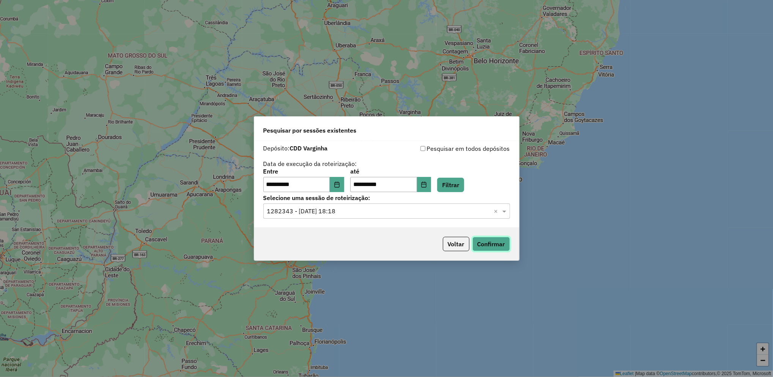
click at [500, 249] on button "Confirmar" at bounding box center [491, 244] width 38 height 14
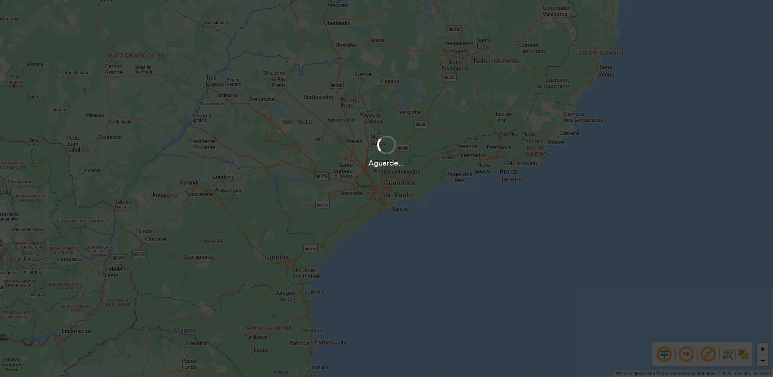
click at [177, 64] on div "Aguarde..." at bounding box center [386, 188] width 773 height 377
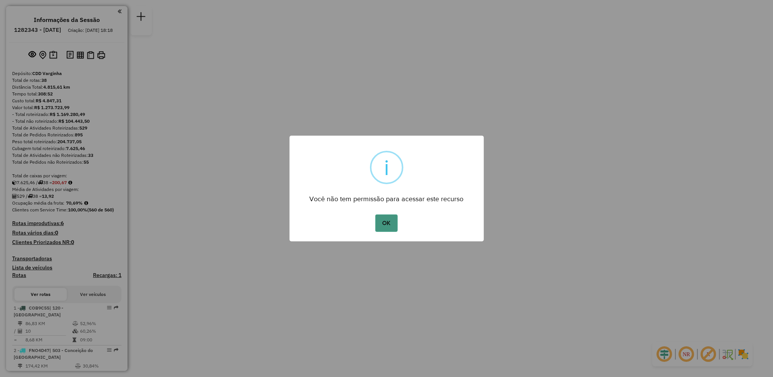
click at [387, 225] on button "OK" at bounding box center [386, 223] width 22 height 17
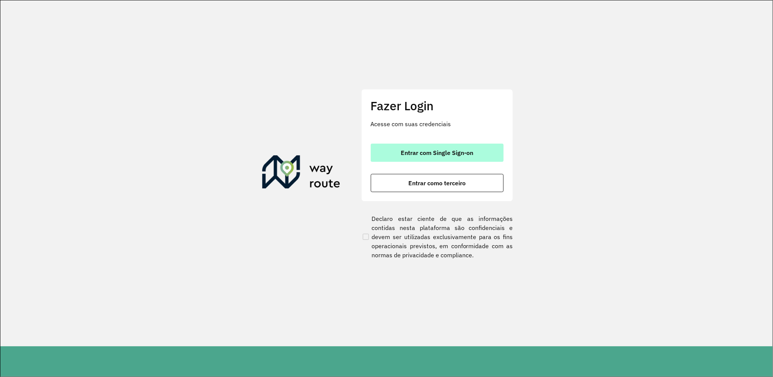
click at [417, 147] on button "Entrar com Single Sign-on" at bounding box center [437, 153] width 133 height 18
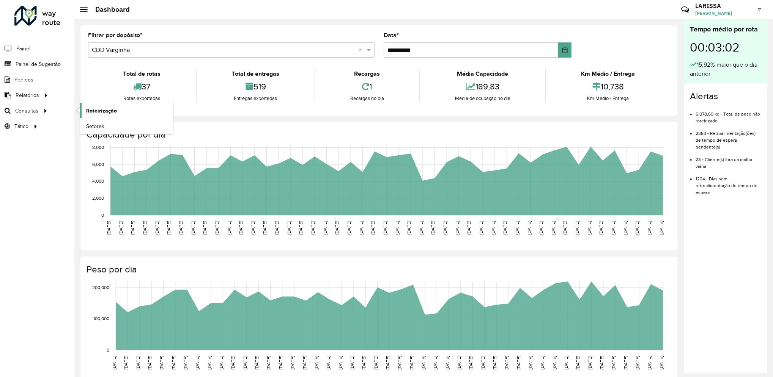
click at [100, 114] on span "Roteirização" at bounding box center [101, 111] width 31 height 8
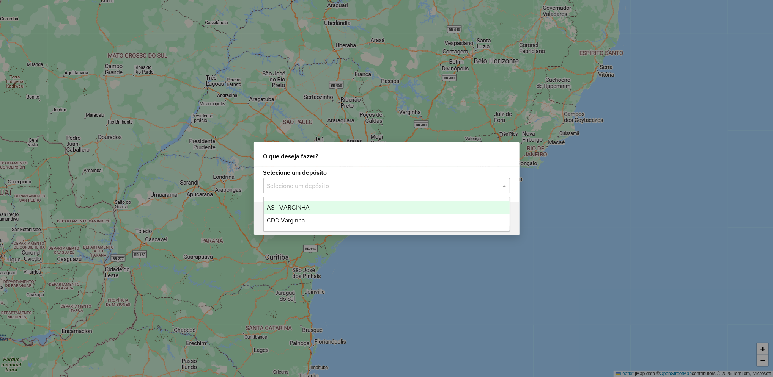
click at [335, 187] on input "text" at bounding box center [379, 186] width 224 height 9
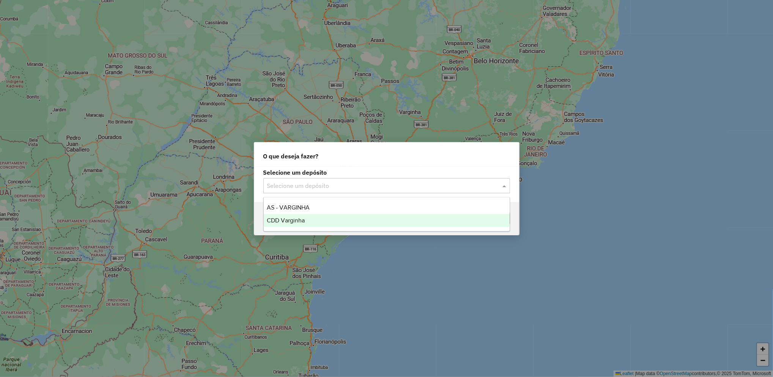
click at [329, 218] on div "CDD Varginha" at bounding box center [387, 220] width 246 height 13
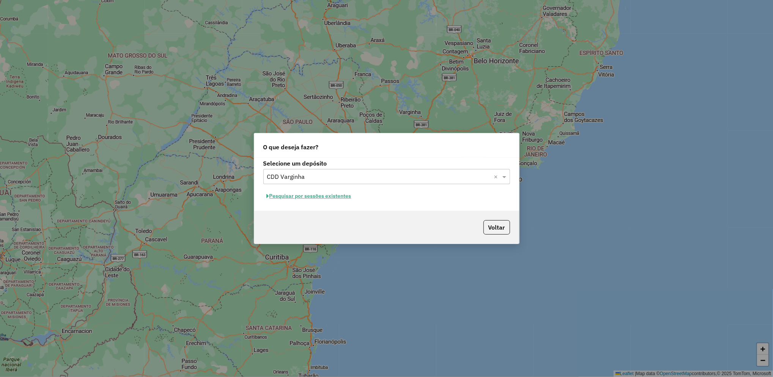
click at [333, 194] on button "Pesquisar por sessões existentes" at bounding box center [308, 196] width 91 height 12
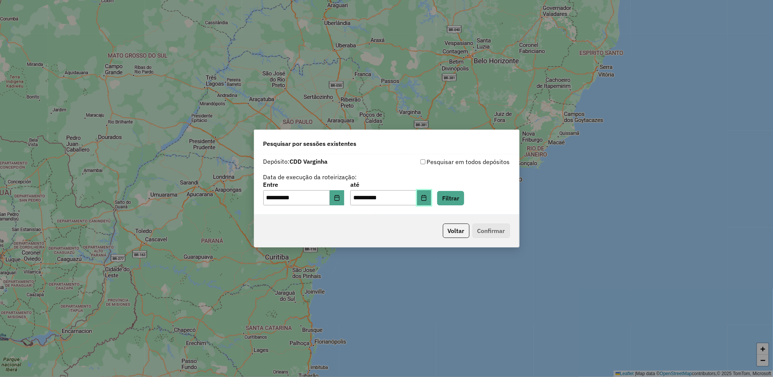
click at [426, 201] on icon "Choose Date" at bounding box center [423, 198] width 5 height 6
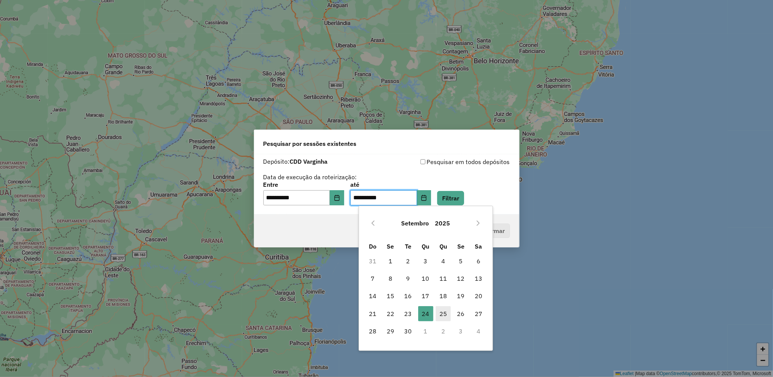
click at [446, 314] on span "25" at bounding box center [442, 313] width 15 height 15
type input "**********"
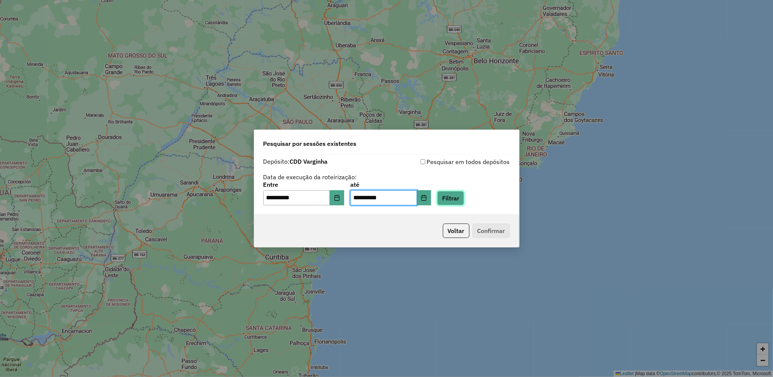
click at [464, 200] on button "Filtrar" at bounding box center [450, 198] width 27 height 14
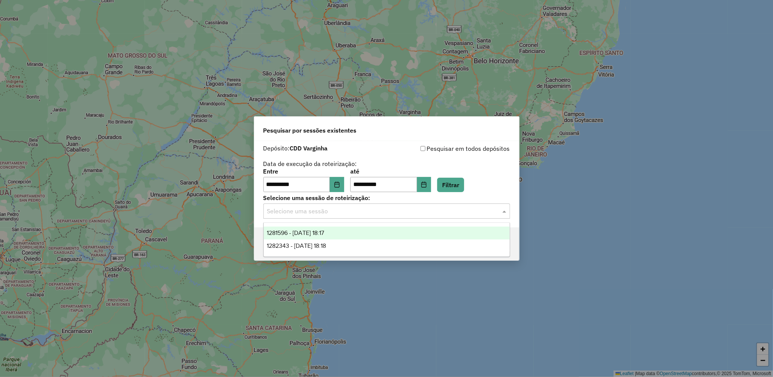
click at [351, 217] on div "Selecione uma sessão" at bounding box center [386, 211] width 247 height 15
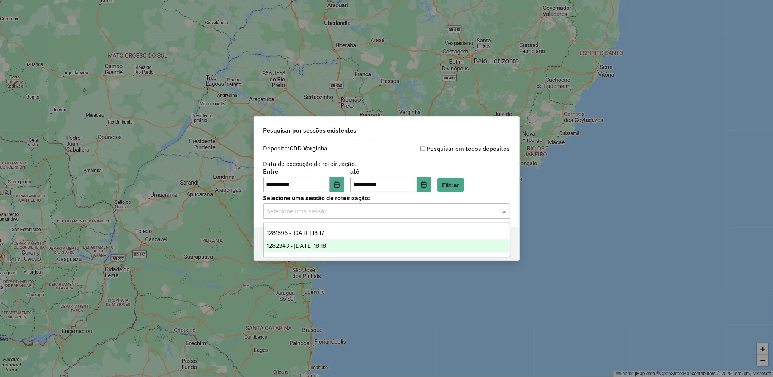
click at [336, 251] on div "1282343 - [DATE] 18:18" at bounding box center [387, 246] width 246 height 13
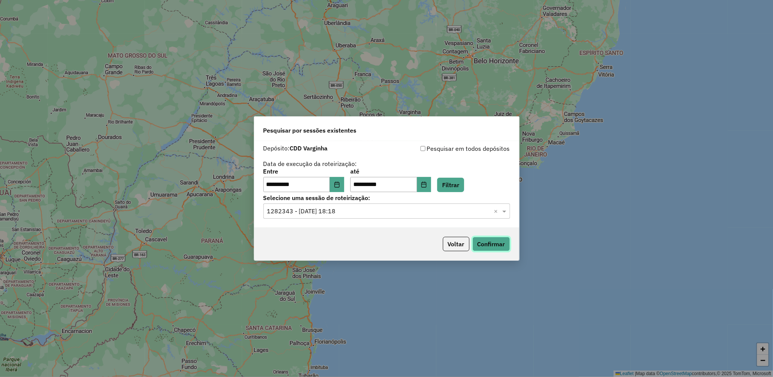
click at [479, 242] on button "Confirmar" at bounding box center [491, 244] width 38 height 14
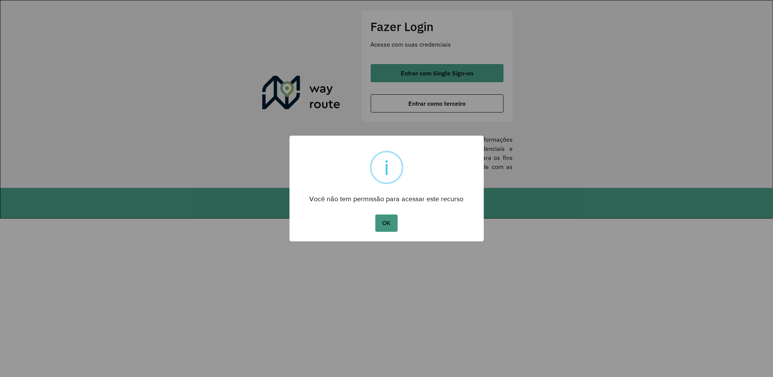
click at [389, 222] on button "OK" at bounding box center [386, 223] width 22 height 17
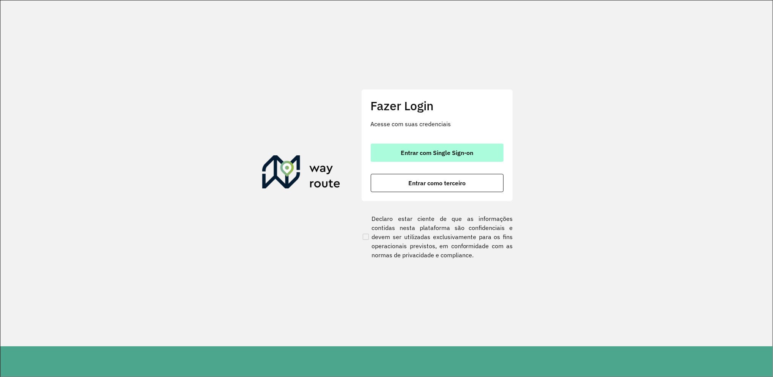
click at [429, 150] on span "Entrar com Single Sign-on" at bounding box center [437, 153] width 72 height 6
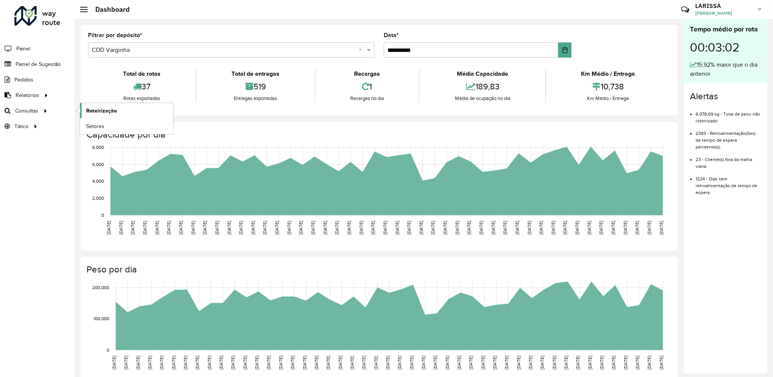
click at [94, 113] on span "Roteirização" at bounding box center [101, 111] width 31 height 8
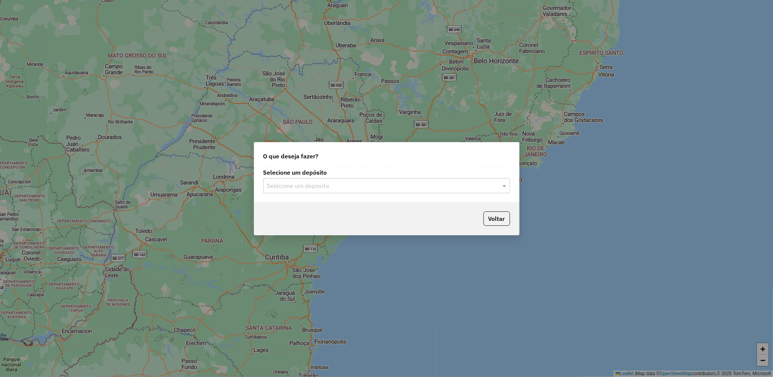
click at [314, 182] on input "text" at bounding box center [379, 186] width 224 height 9
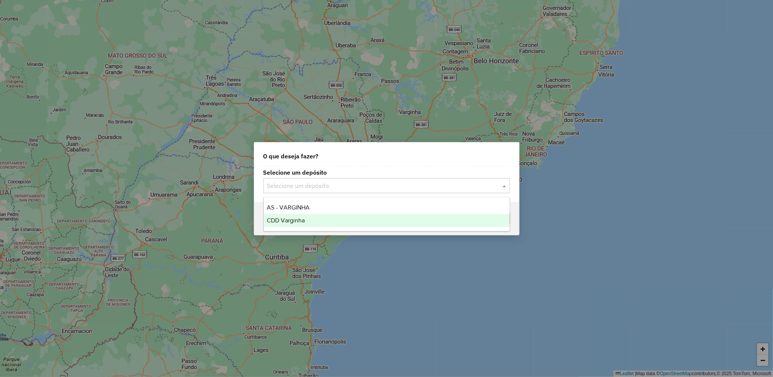
click at [302, 219] on span "CDD Varginha" at bounding box center [286, 220] width 38 height 6
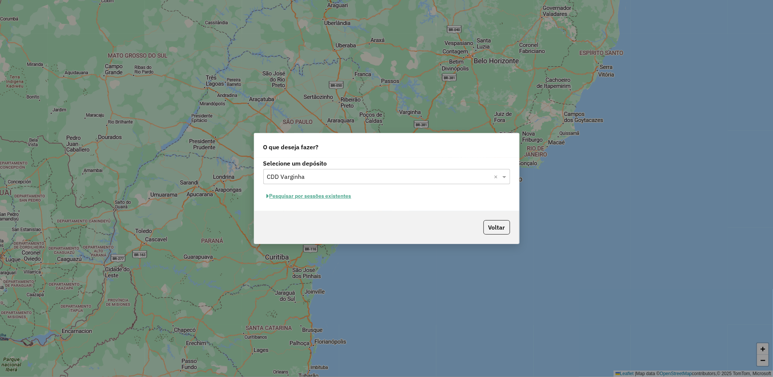
click at [337, 194] on button "Pesquisar por sessões existentes" at bounding box center [308, 196] width 91 height 12
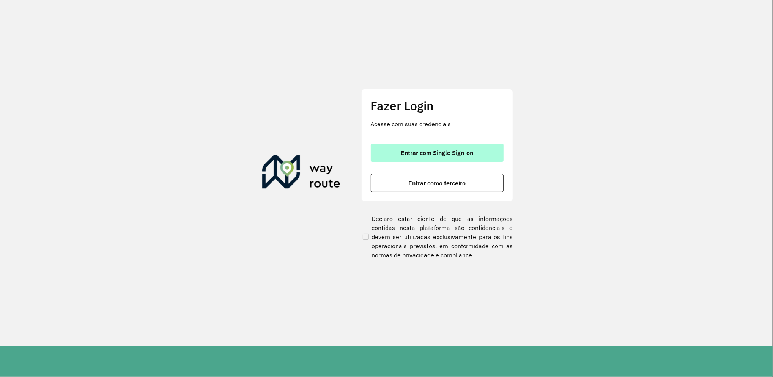
click at [413, 150] on span "Entrar com Single Sign-on" at bounding box center [437, 153] width 72 height 6
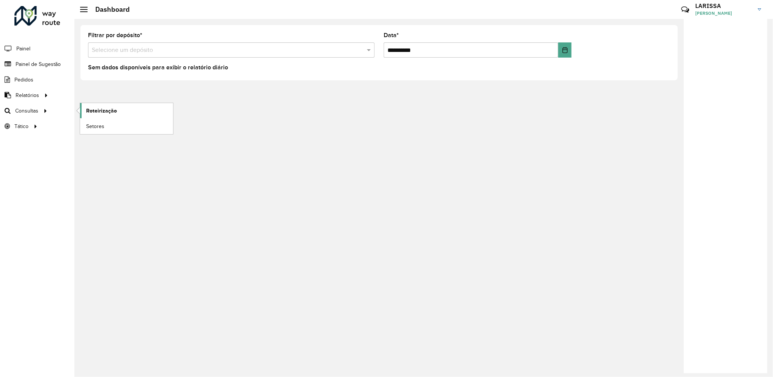
click at [93, 113] on span "Roteirização" at bounding box center [101, 111] width 31 height 8
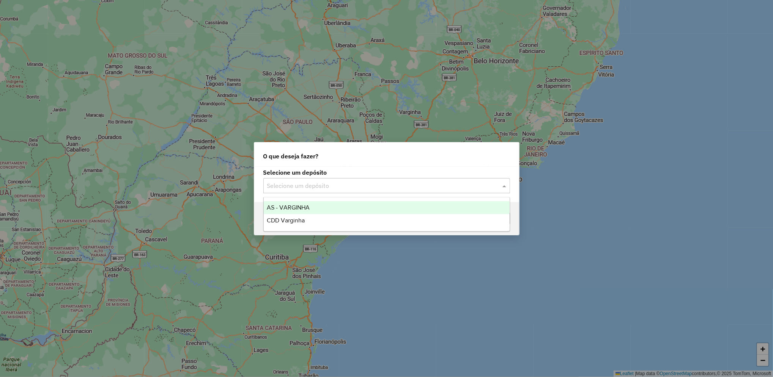
click at [303, 182] on input "text" at bounding box center [379, 186] width 224 height 9
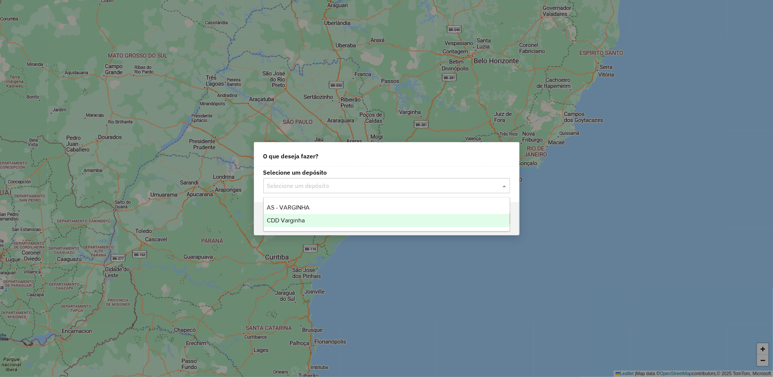
click at [292, 220] on span "CDD Varginha" at bounding box center [286, 220] width 38 height 6
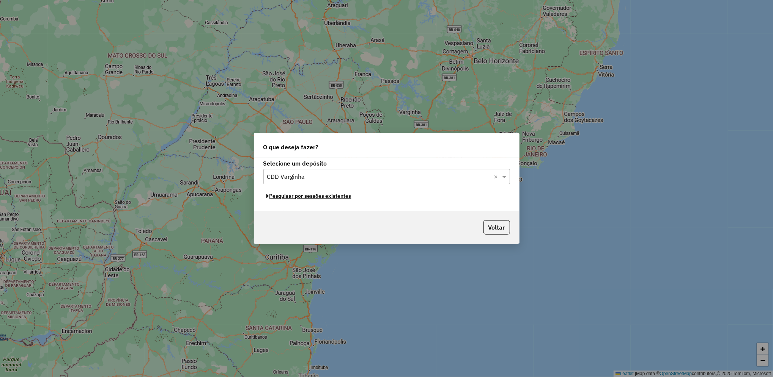
click at [324, 201] on button "Pesquisar por sessões existentes" at bounding box center [308, 196] width 91 height 12
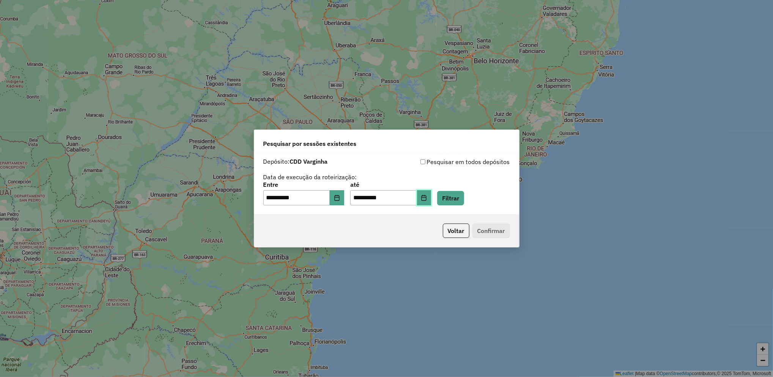
click at [427, 195] on icon "Choose Date" at bounding box center [424, 198] width 6 height 6
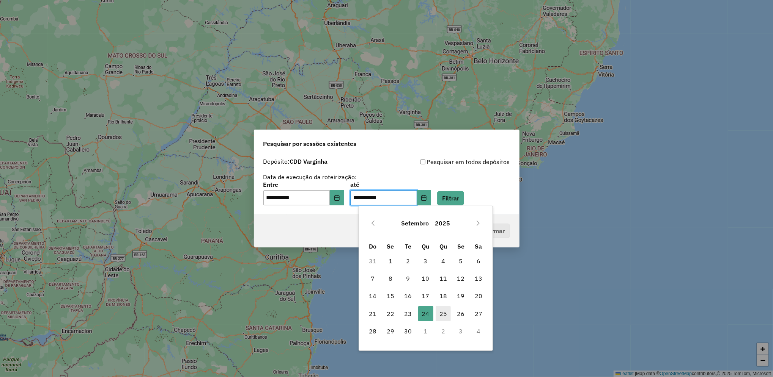
click at [449, 316] on span "25" at bounding box center [442, 313] width 15 height 15
type input "**********"
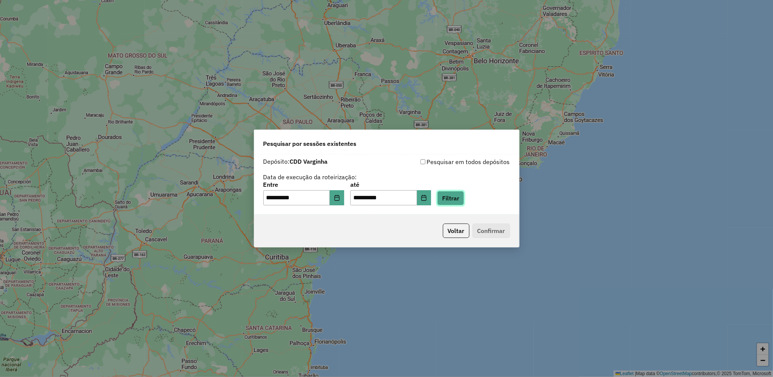
click at [464, 199] on button "Filtrar" at bounding box center [450, 198] width 27 height 14
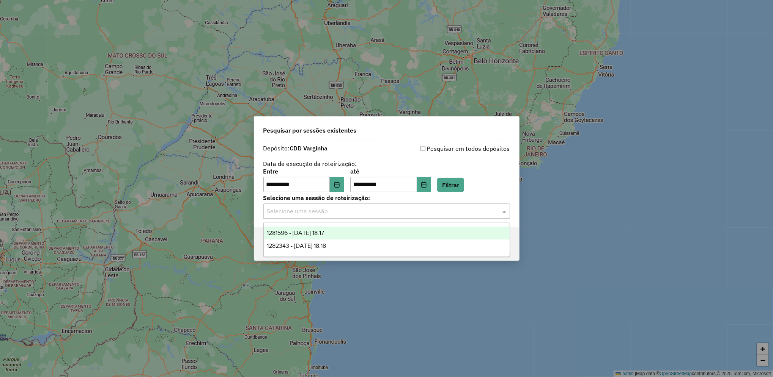
click at [355, 211] on input "text" at bounding box center [379, 211] width 224 height 9
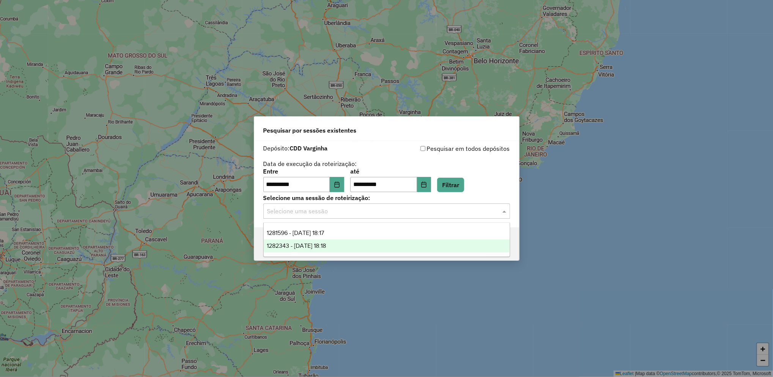
click at [326, 245] on span "1282343 - 25/09/2025 18:18" at bounding box center [296, 246] width 59 height 6
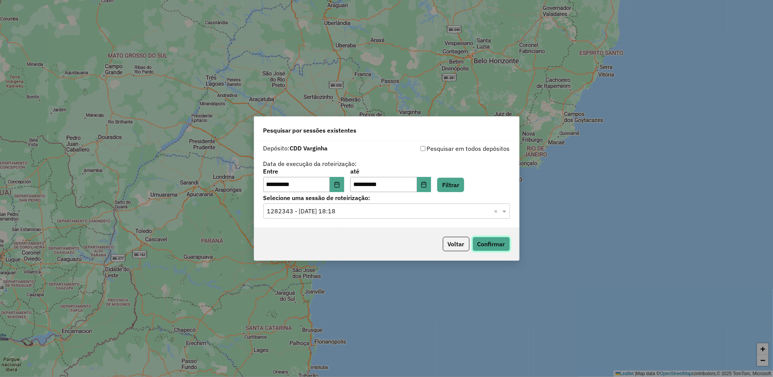
click at [490, 241] on button "Confirmar" at bounding box center [491, 244] width 38 height 14
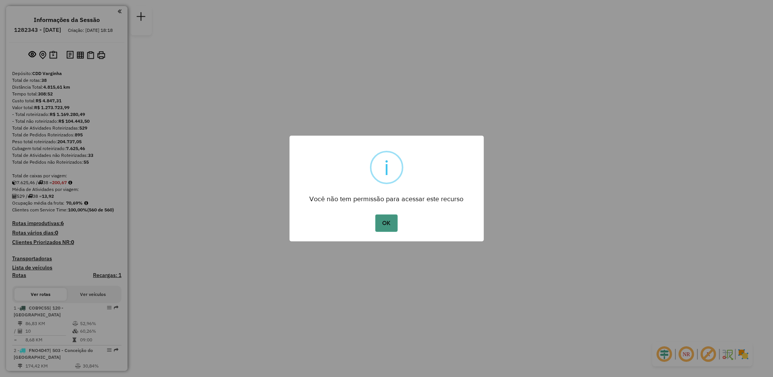
click at [385, 220] on button "OK" at bounding box center [386, 223] width 22 height 17
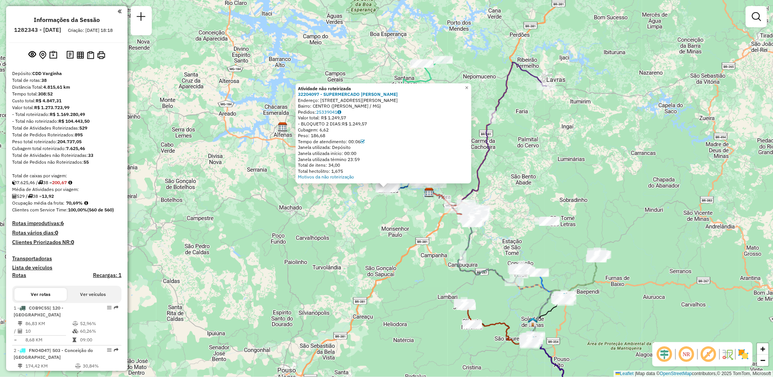
click at [360, 158] on div "Janela utilizada término 23:59" at bounding box center [383, 160] width 171 height 6
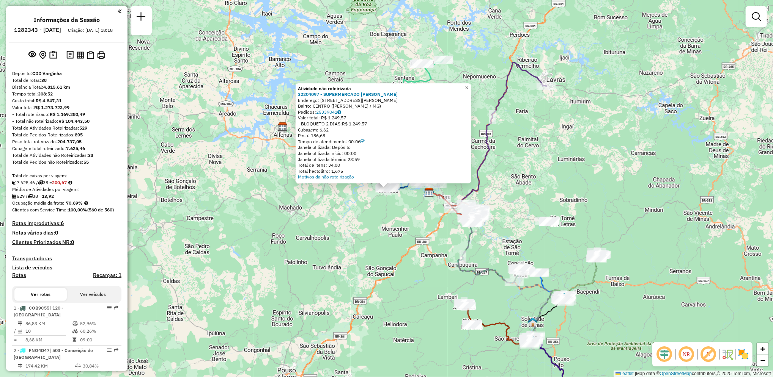
drag, startPoint x: 368, startPoint y: 159, endPoint x: 388, endPoint y: 151, distance: 21.5
click at [388, 151] on div "Atividade não roteirizada 32204097 - SUPERMERCADO MARIO A Endereço: [STREET_ADD…" at bounding box center [383, 133] width 171 height 95
click at [388, 151] on div "Janela utilizada início: 00:00" at bounding box center [383, 154] width 171 height 6
